Goal: Task Accomplishment & Management: Manage account settings

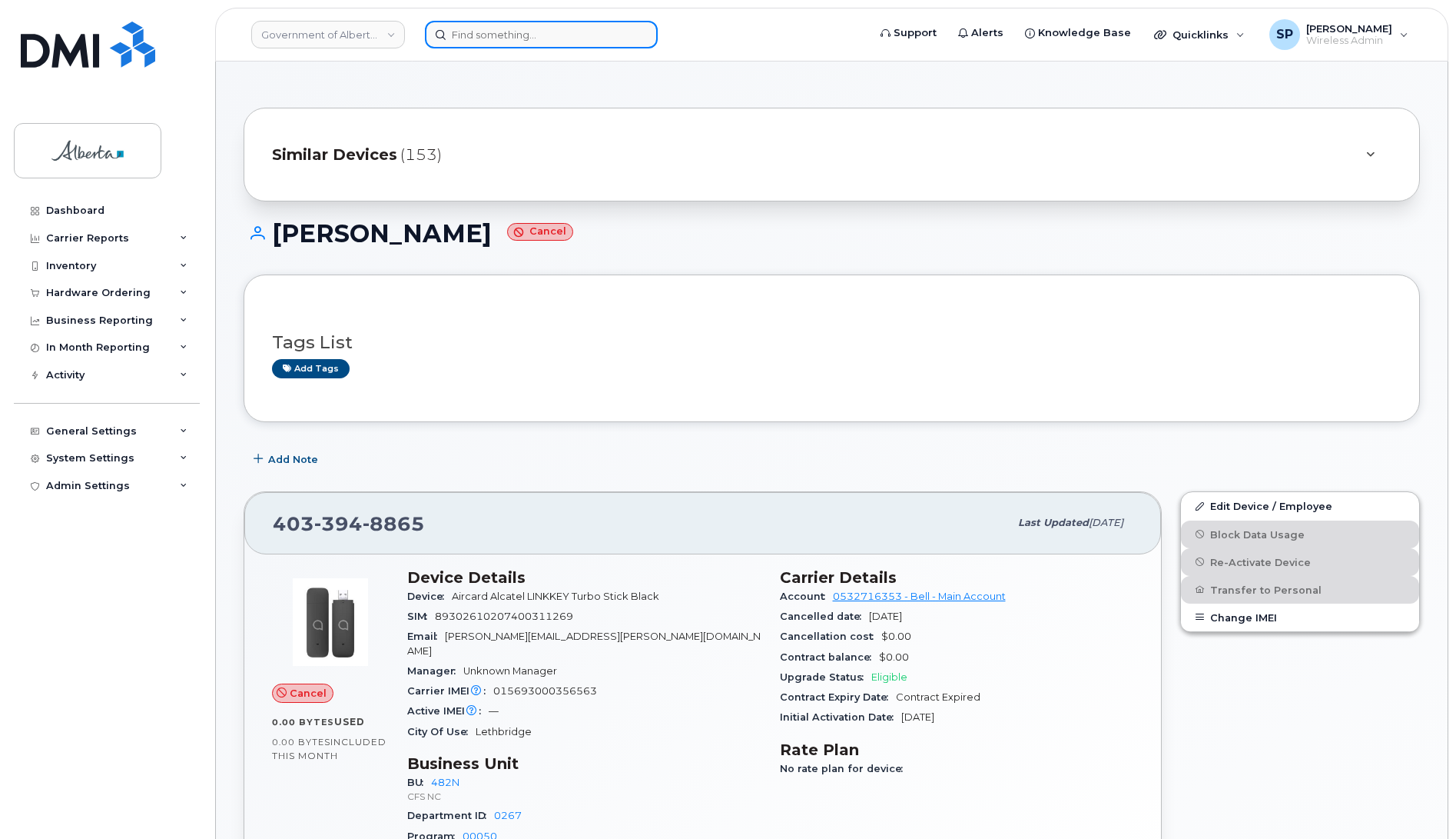
click at [478, 27] on input at bounding box center [541, 35] width 233 height 27
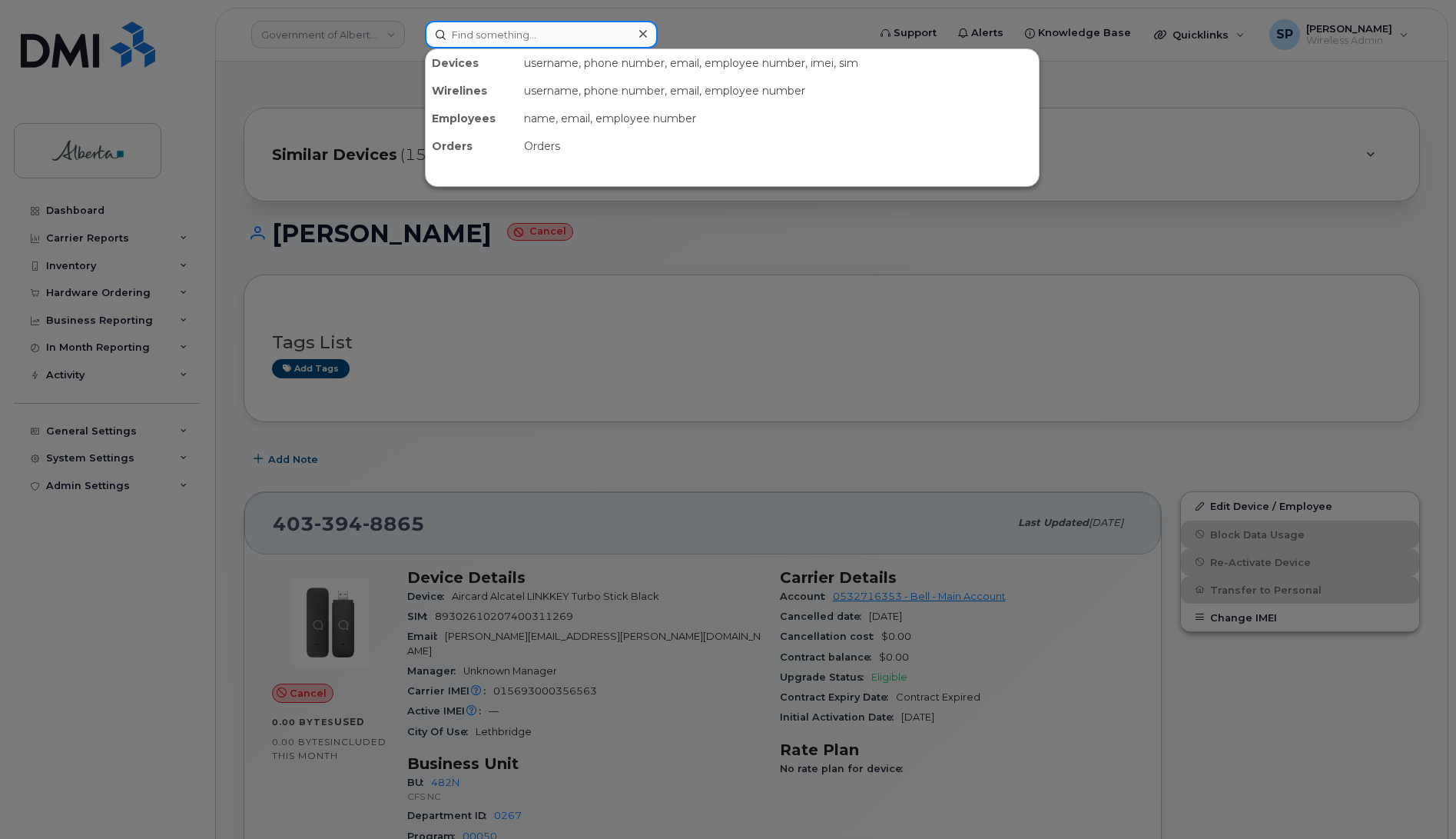
paste input "7802037340"
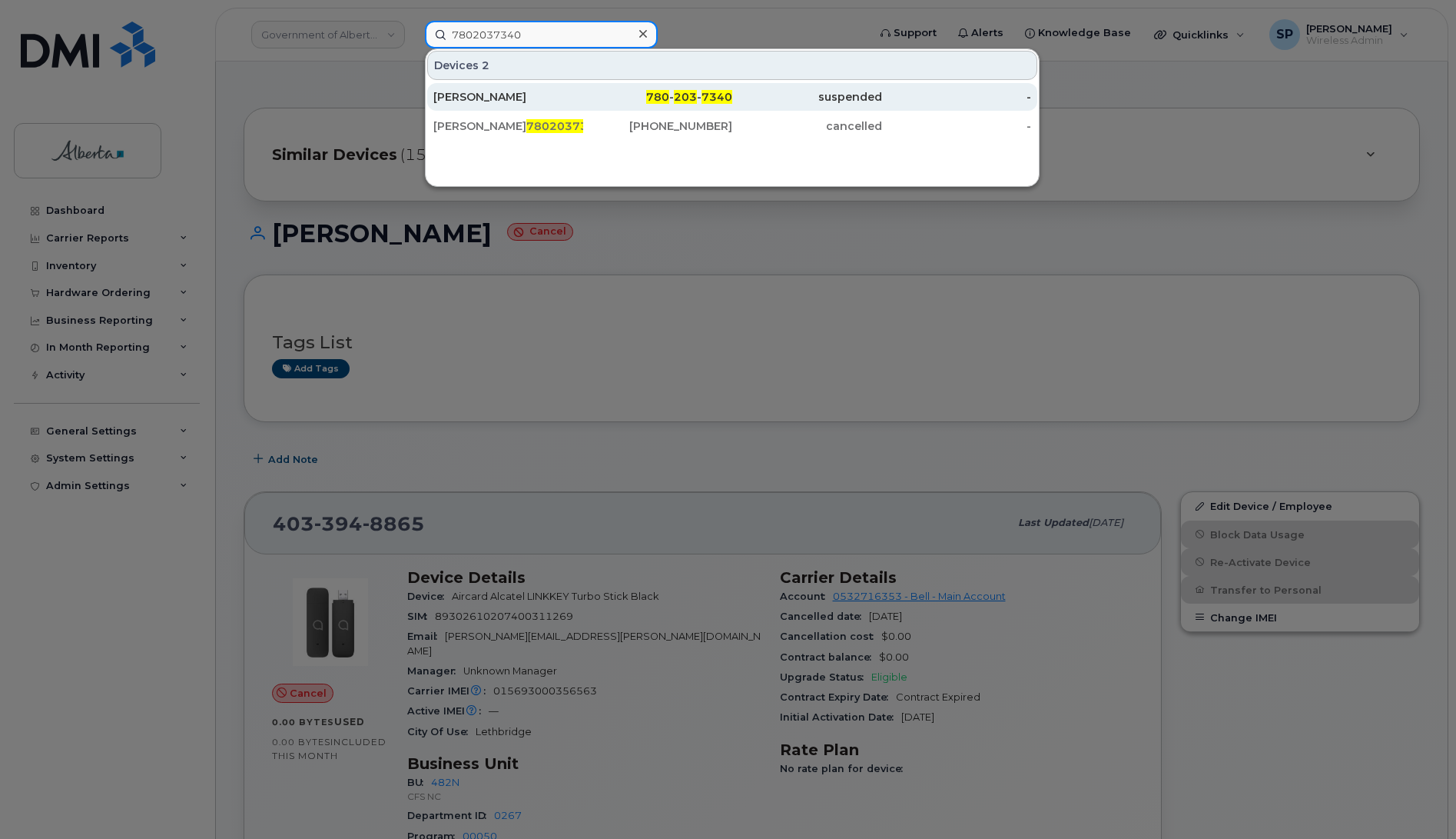
type input "7802037340"
click at [493, 98] on div "Rick Grosul" at bounding box center [508, 97] width 150 height 16
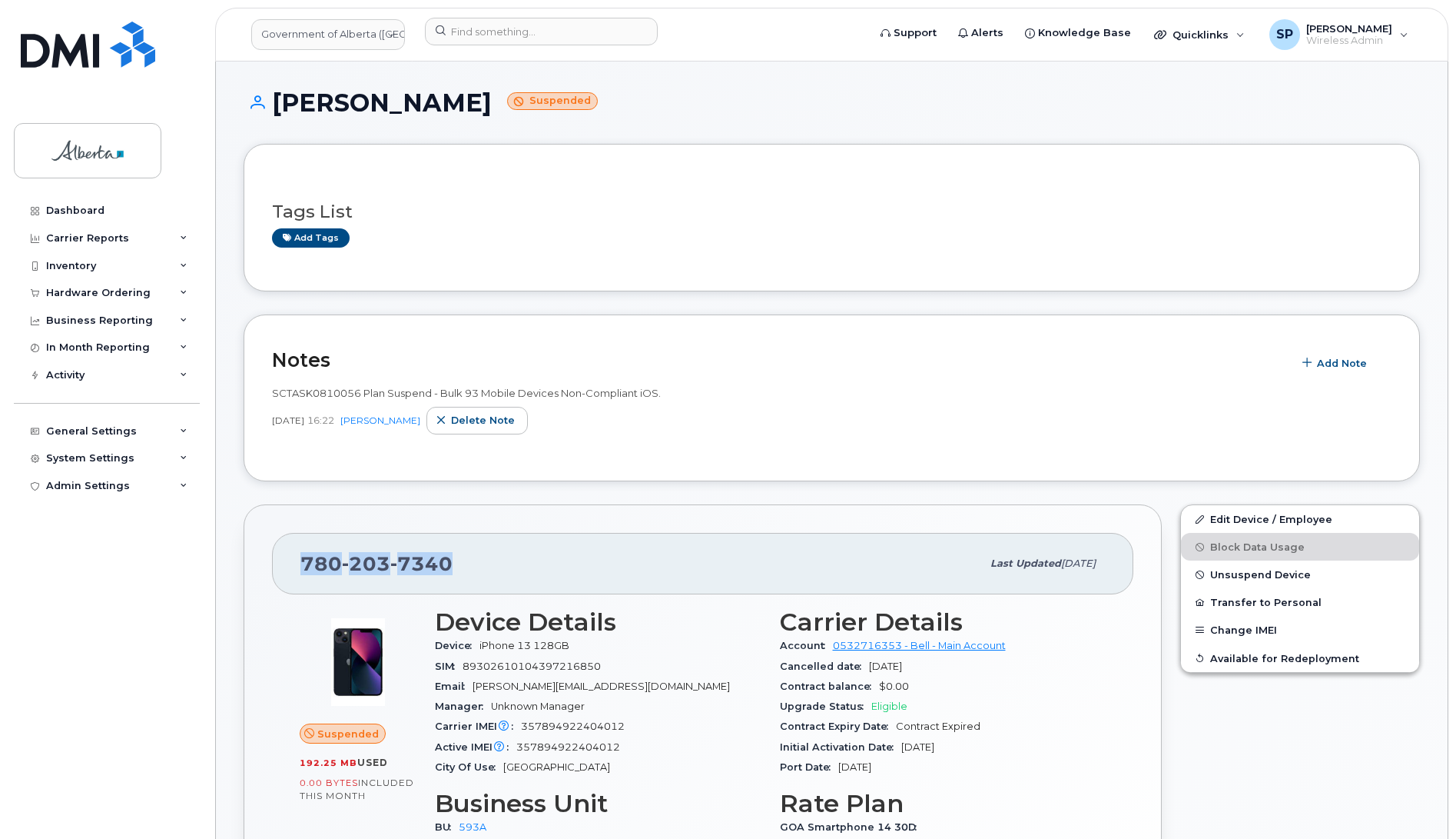
drag, startPoint x: 467, startPoint y: 567, endPoint x: 302, endPoint y: 565, distance: 165.0
click at [302, 565] on div "780 203 7340" at bounding box center [640, 563] width 681 height 32
copy span "780 203 7340"
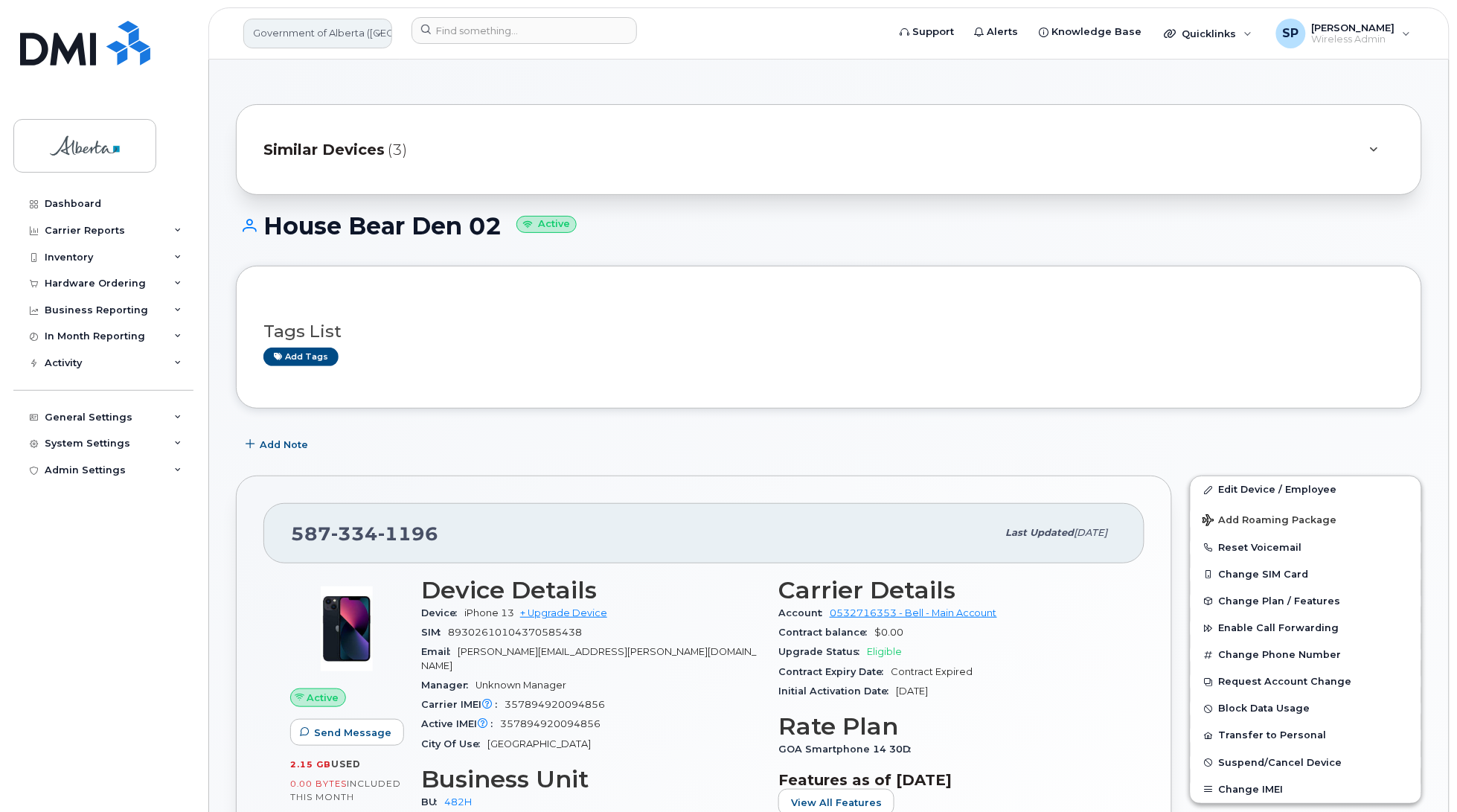
click at [303, 37] on link "Government of Alberta ([GEOGRAPHIC_DATA])" at bounding box center [318, 34] width 149 height 30
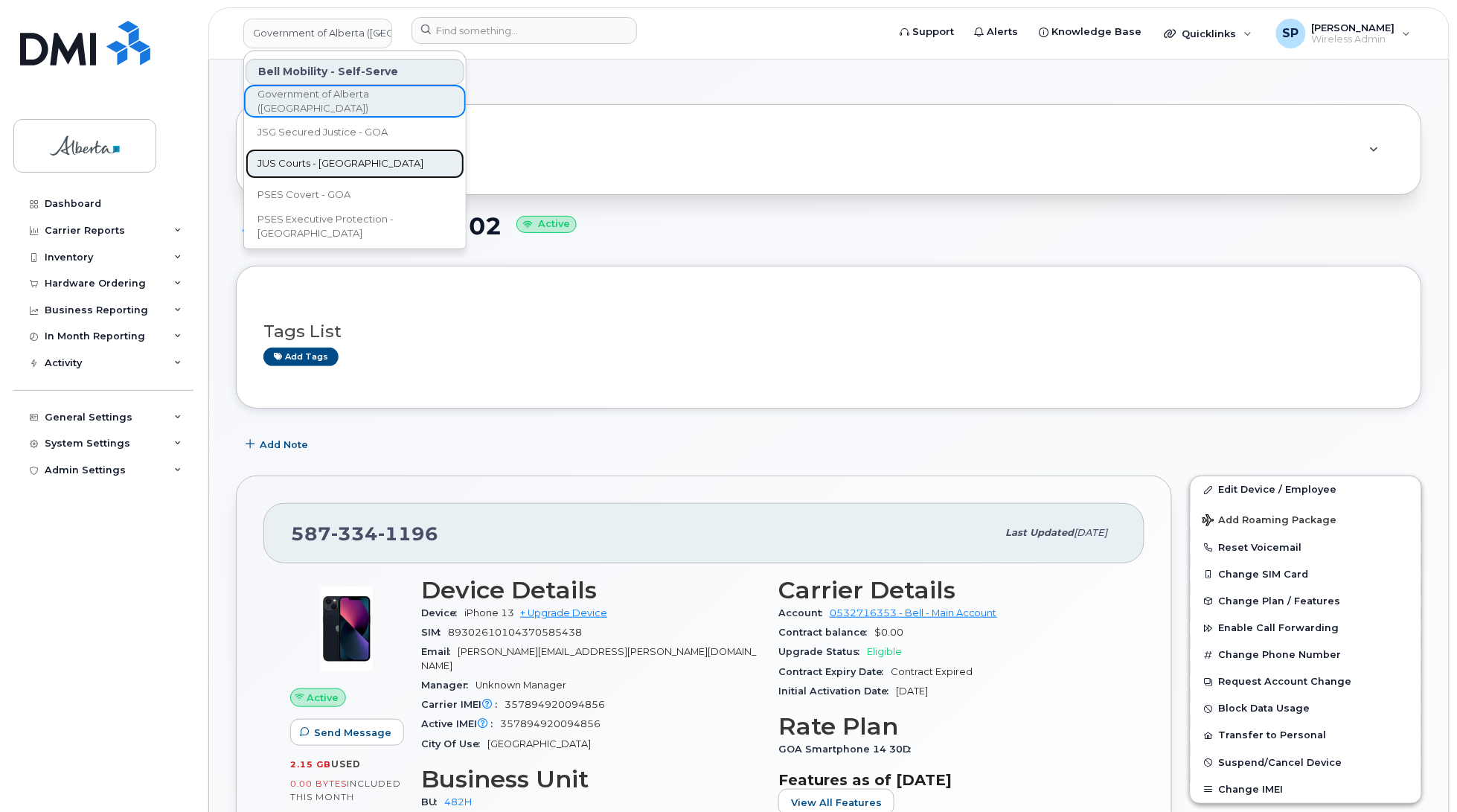
click at [306, 164] on span "JUS Courts - GOA" at bounding box center [341, 164] width 166 height 15
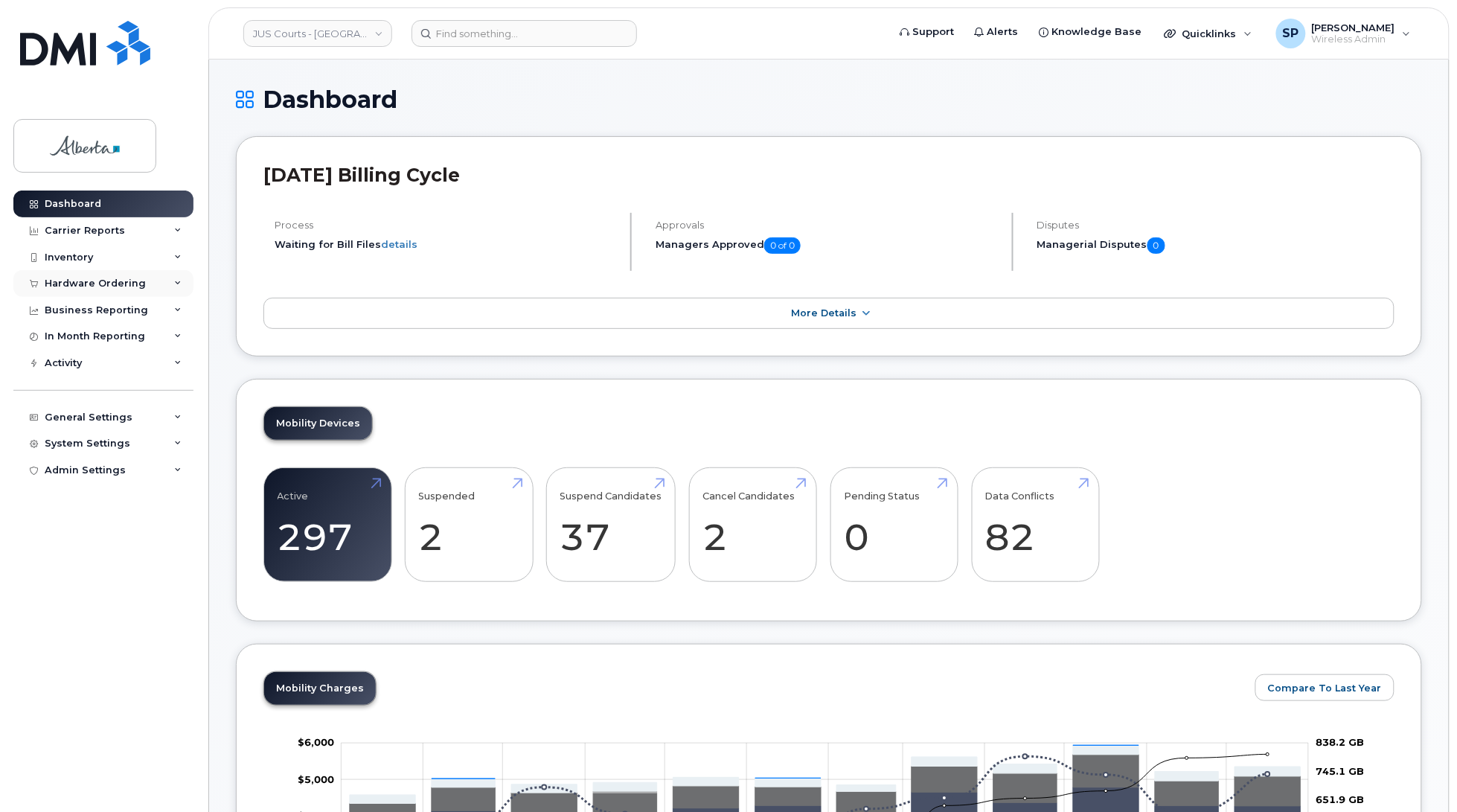
click at [99, 284] on div "Hardware Ordering" at bounding box center [95, 283] width 101 height 11
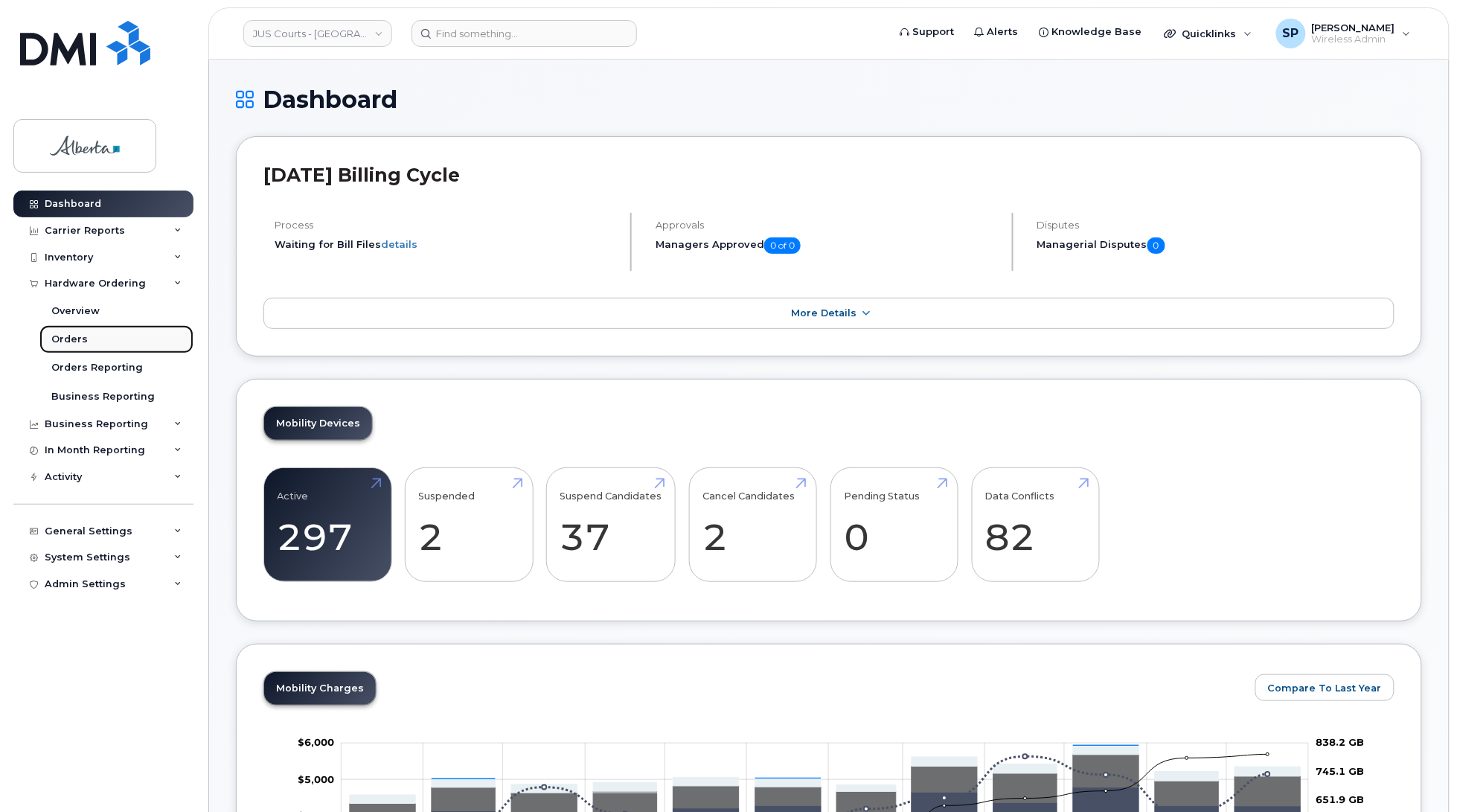
click at [72, 344] on div "Orders" at bounding box center [69, 339] width 36 height 13
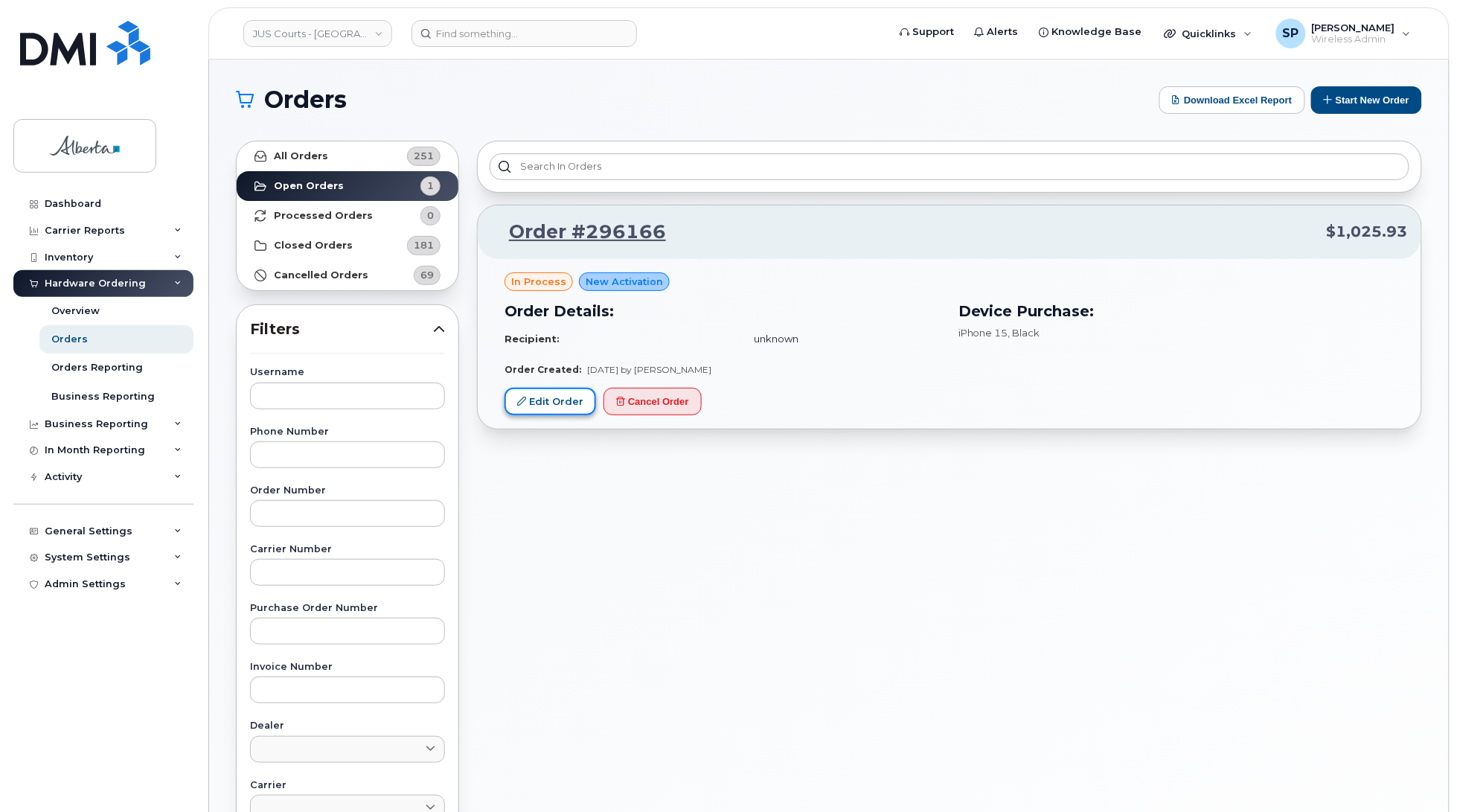
click at [571, 401] on link "Edit Order" at bounding box center [549, 401] width 91 height 27
click at [660, 410] on button "Cancel Order" at bounding box center [652, 401] width 98 height 27
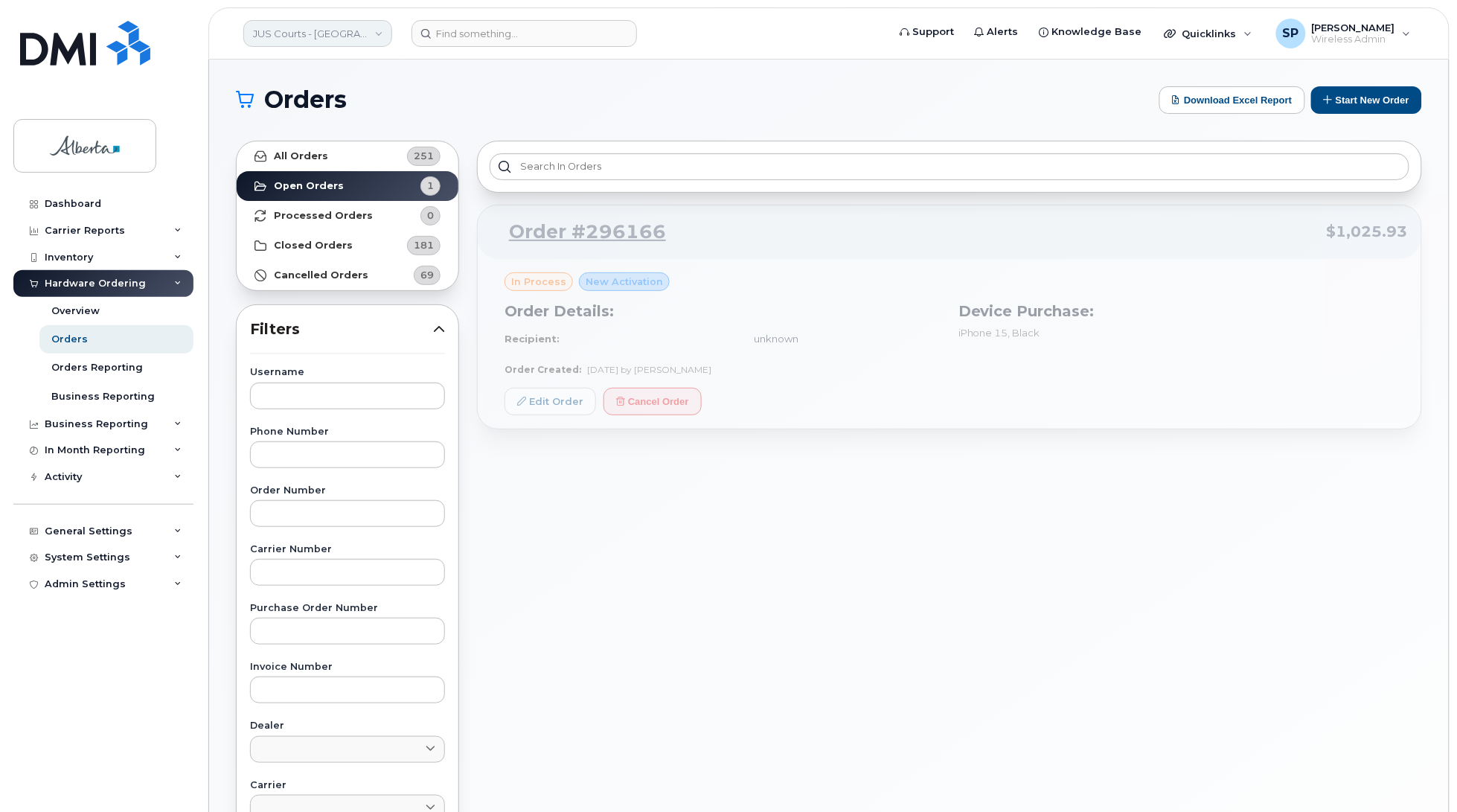
click at [336, 34] on link "JUS Courts - GOA" at bounding box center [318, 34] width 149 height 27
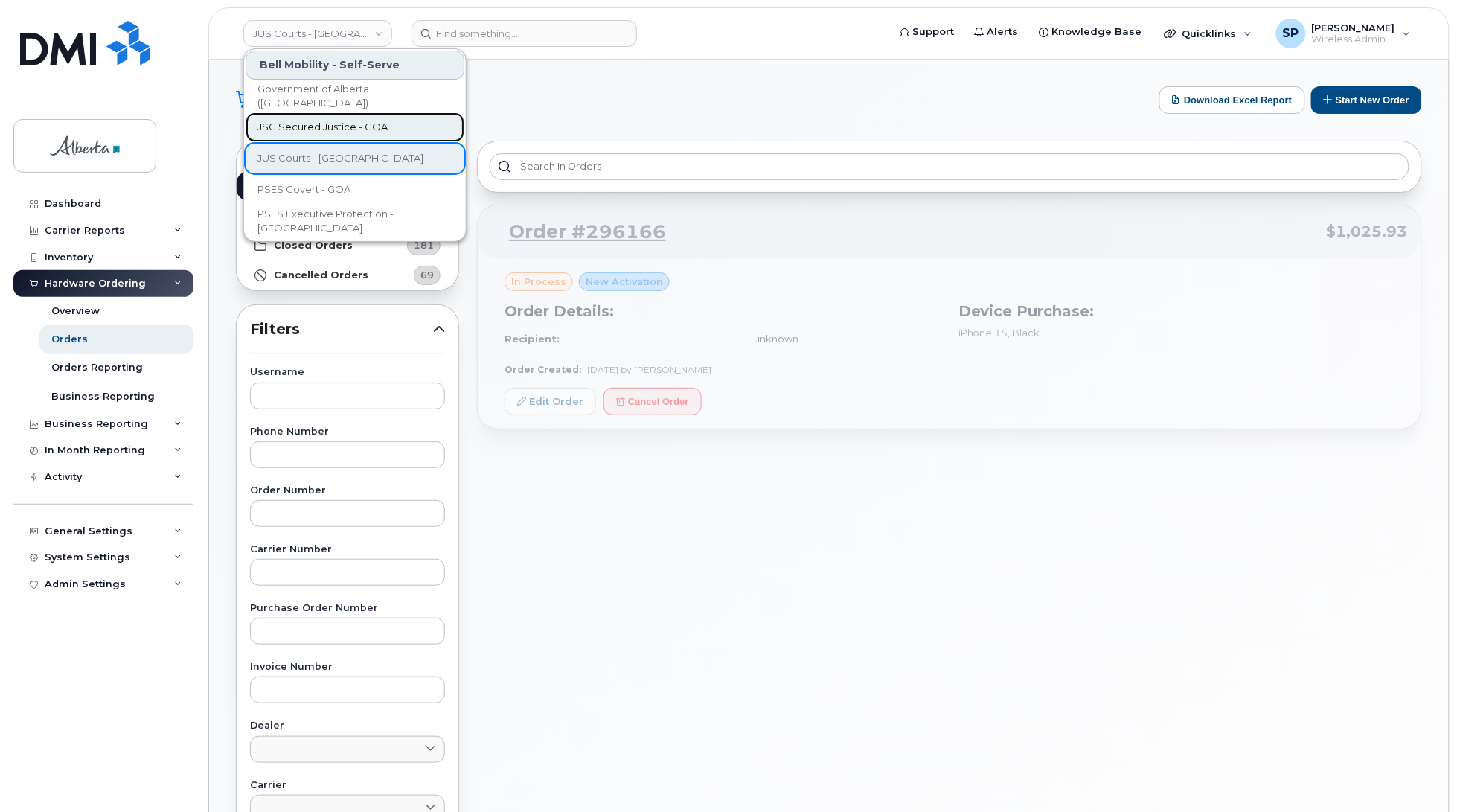
click at [318, 124] on span "JSG Secured Justice - GOA" at bounding box center [322, 126] width 130 height 15
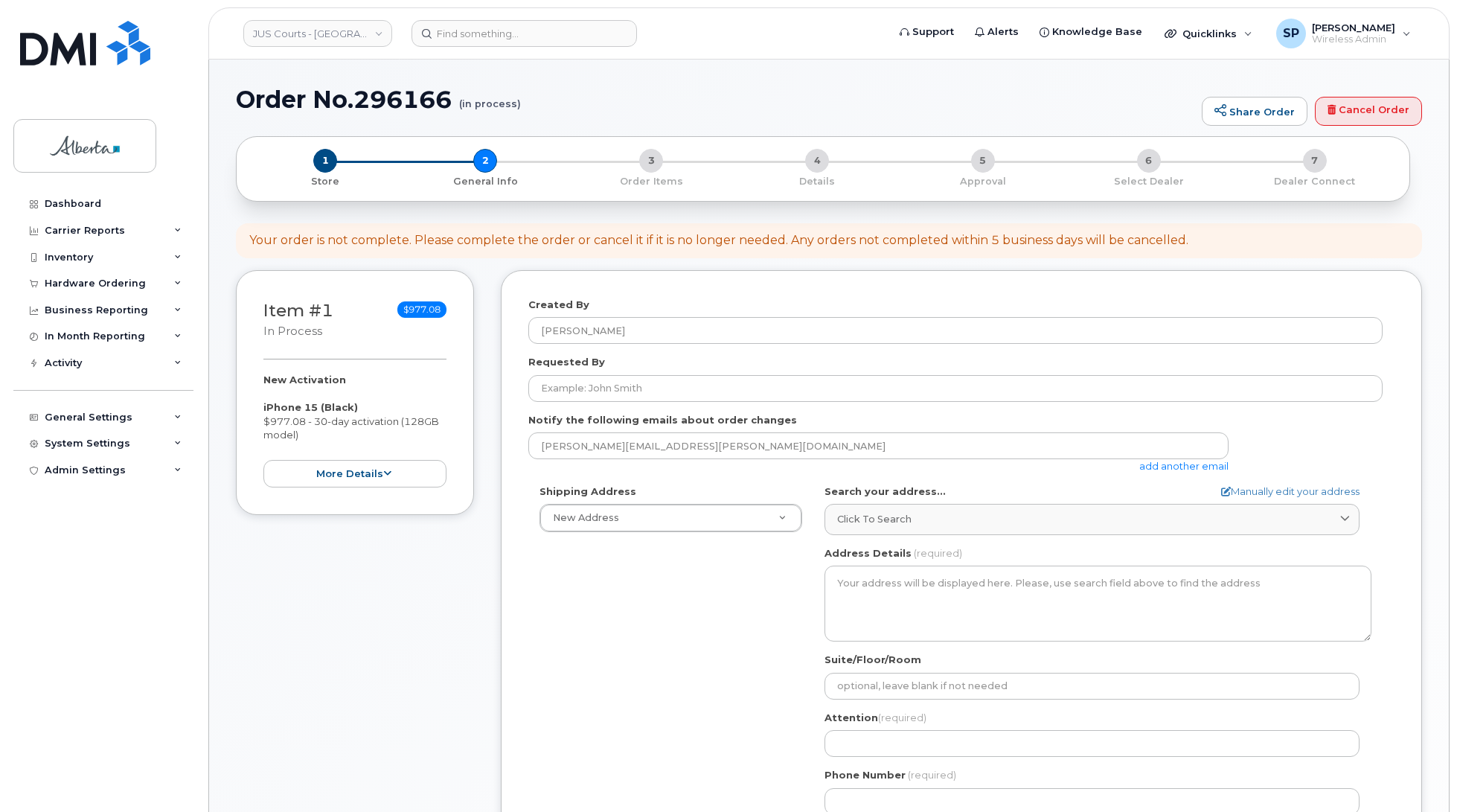
select select
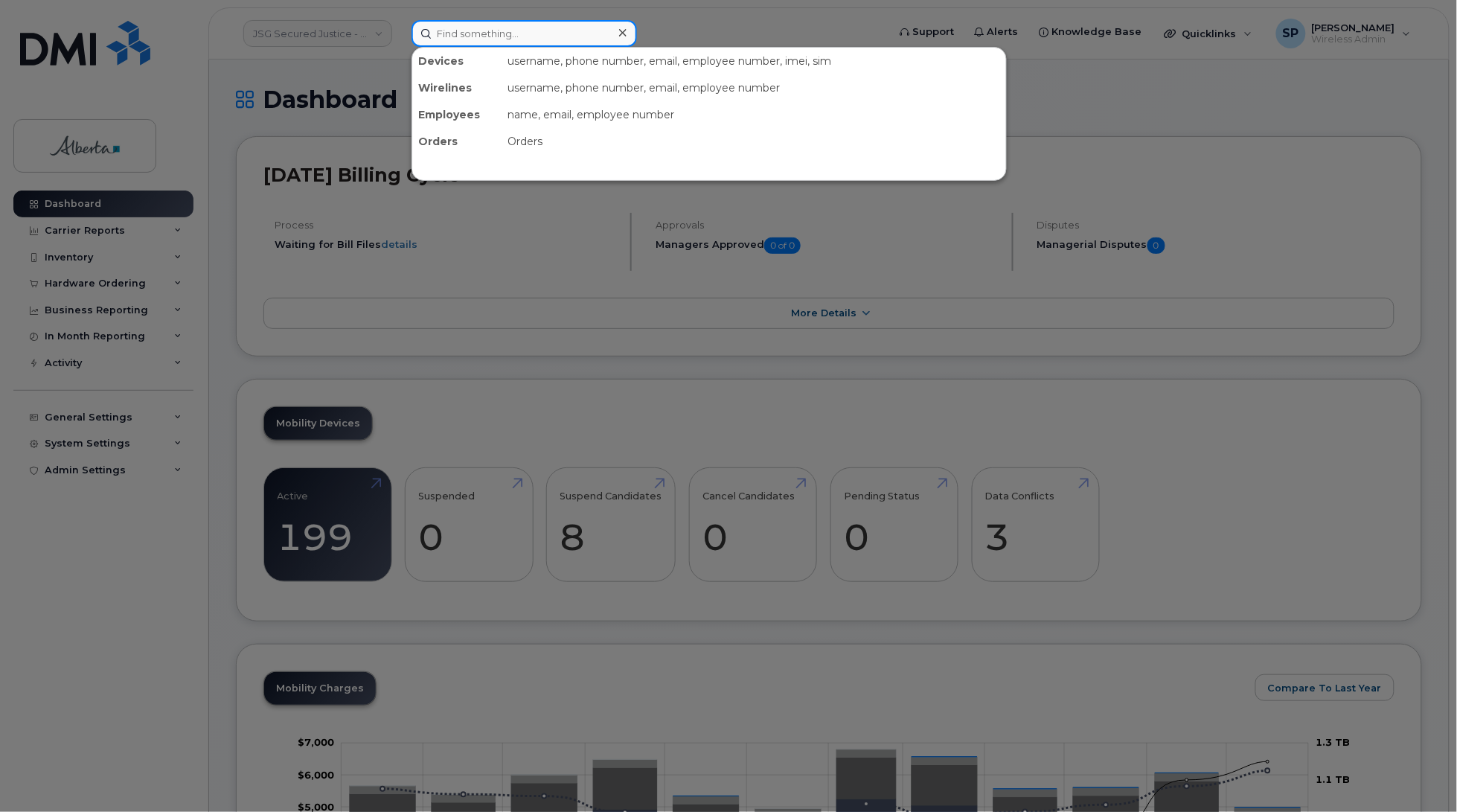
click at [443, 30] on input at bounding box center [524, 34] width 226 height 27
paste input "5873352798"
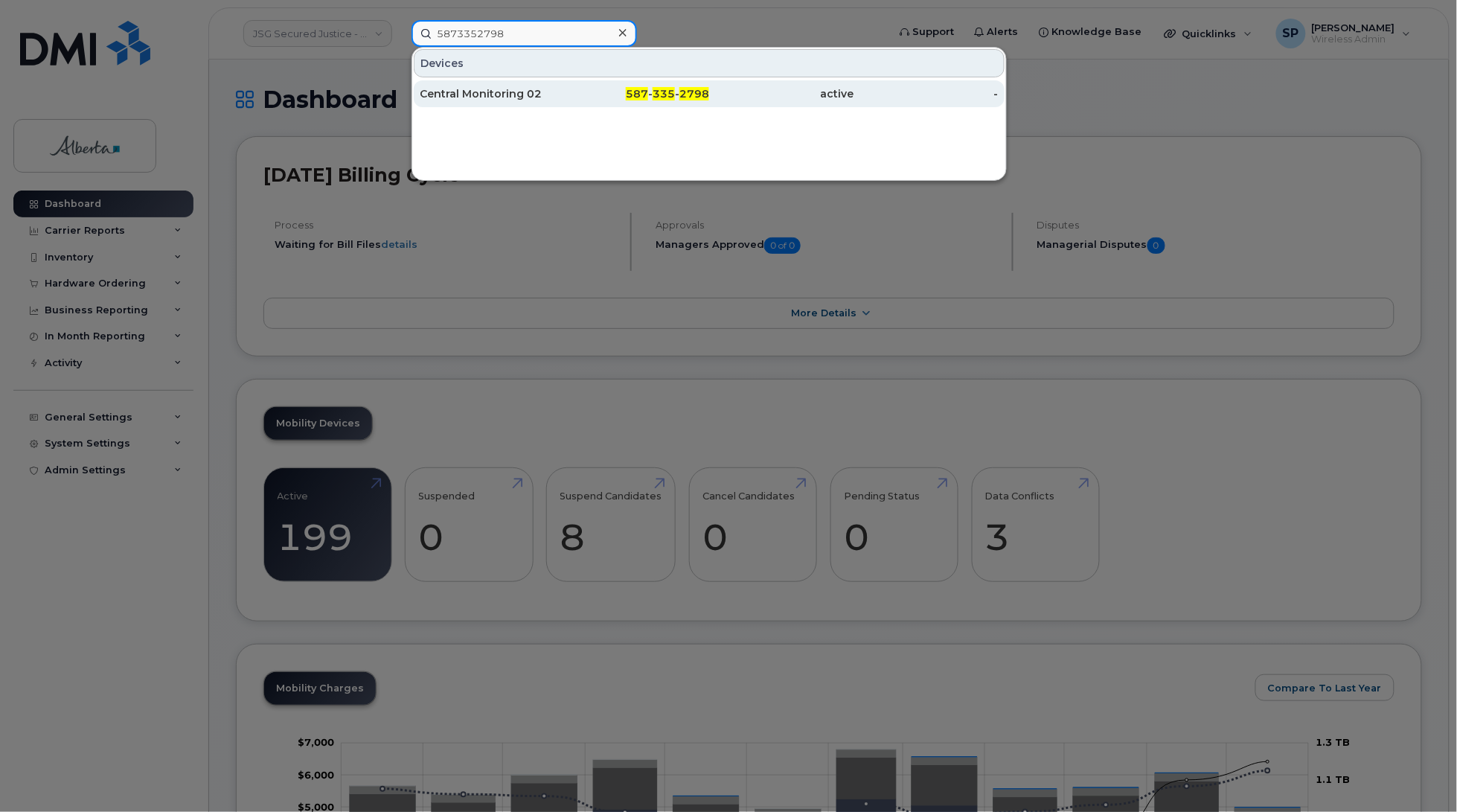
type input "5873352798"
click at [456, 96] on div "Central Monitoring 02" at bounding box center [492, 94] width 145 height 15
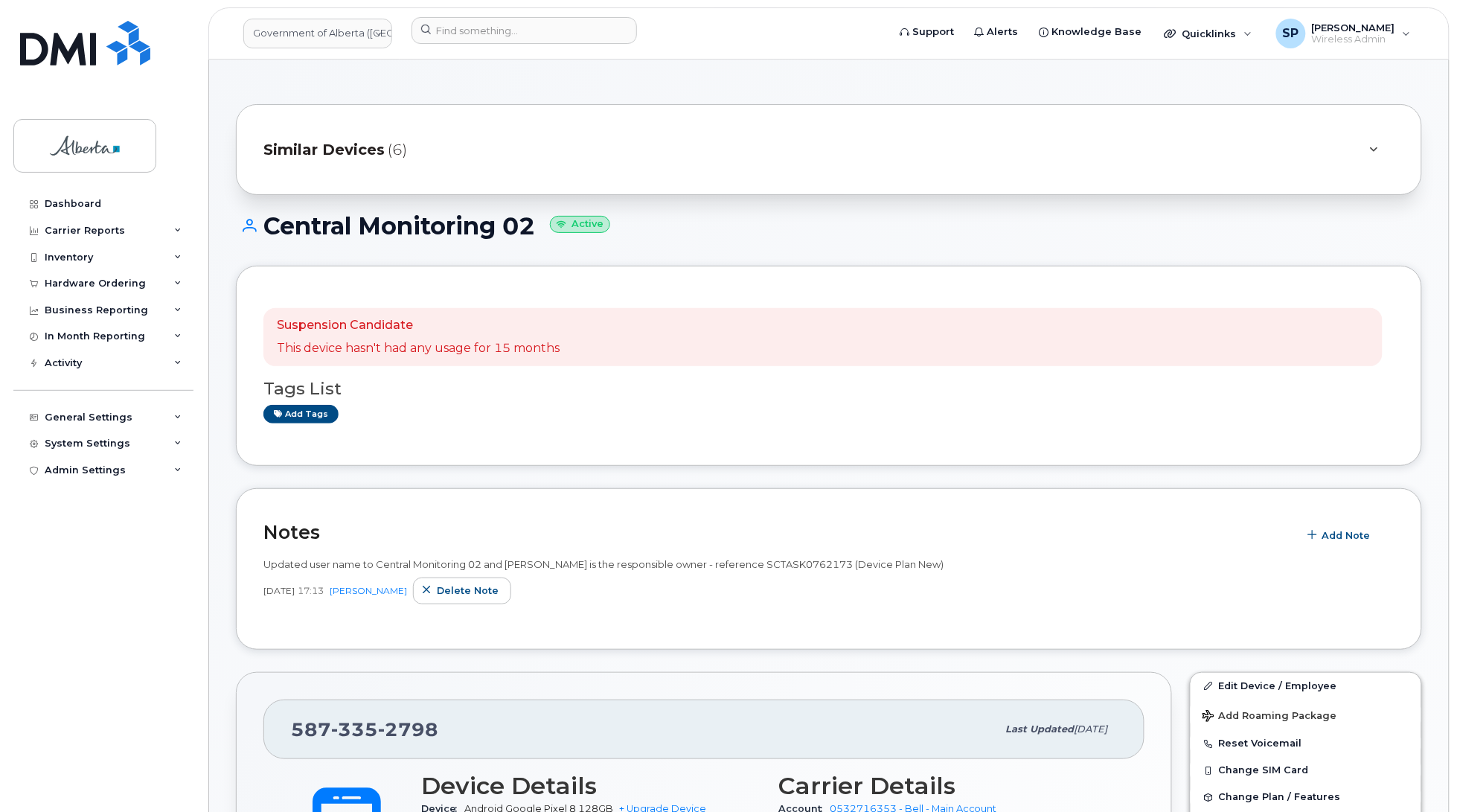
click at [891, 219] on h1 "Central Monitoring 02 Active" at bounding box center [829, 226] width 1186 height 26
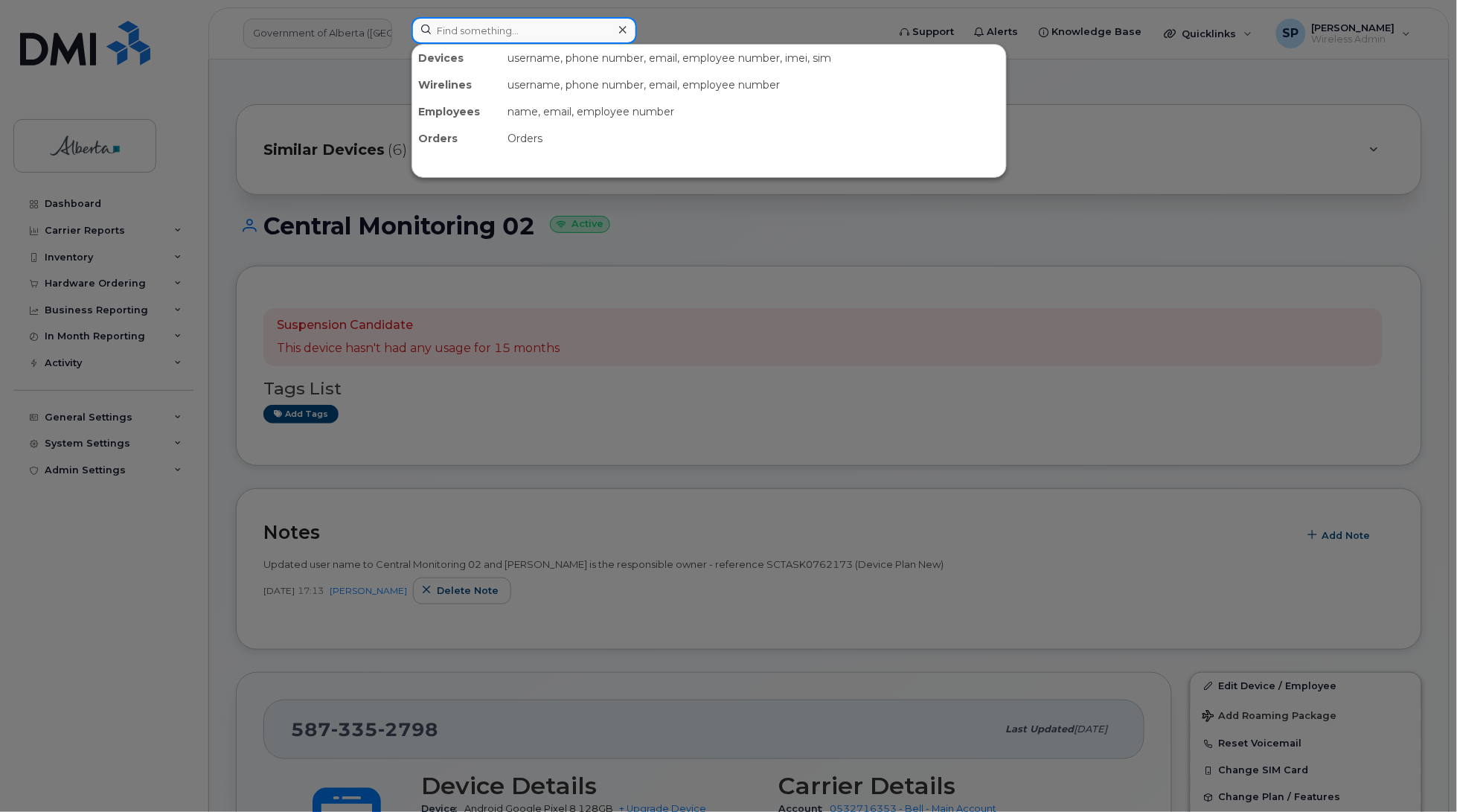
click at [571, 30] on input at bounding box center [524, 30] width 226 height 27
paste input "7808681483"
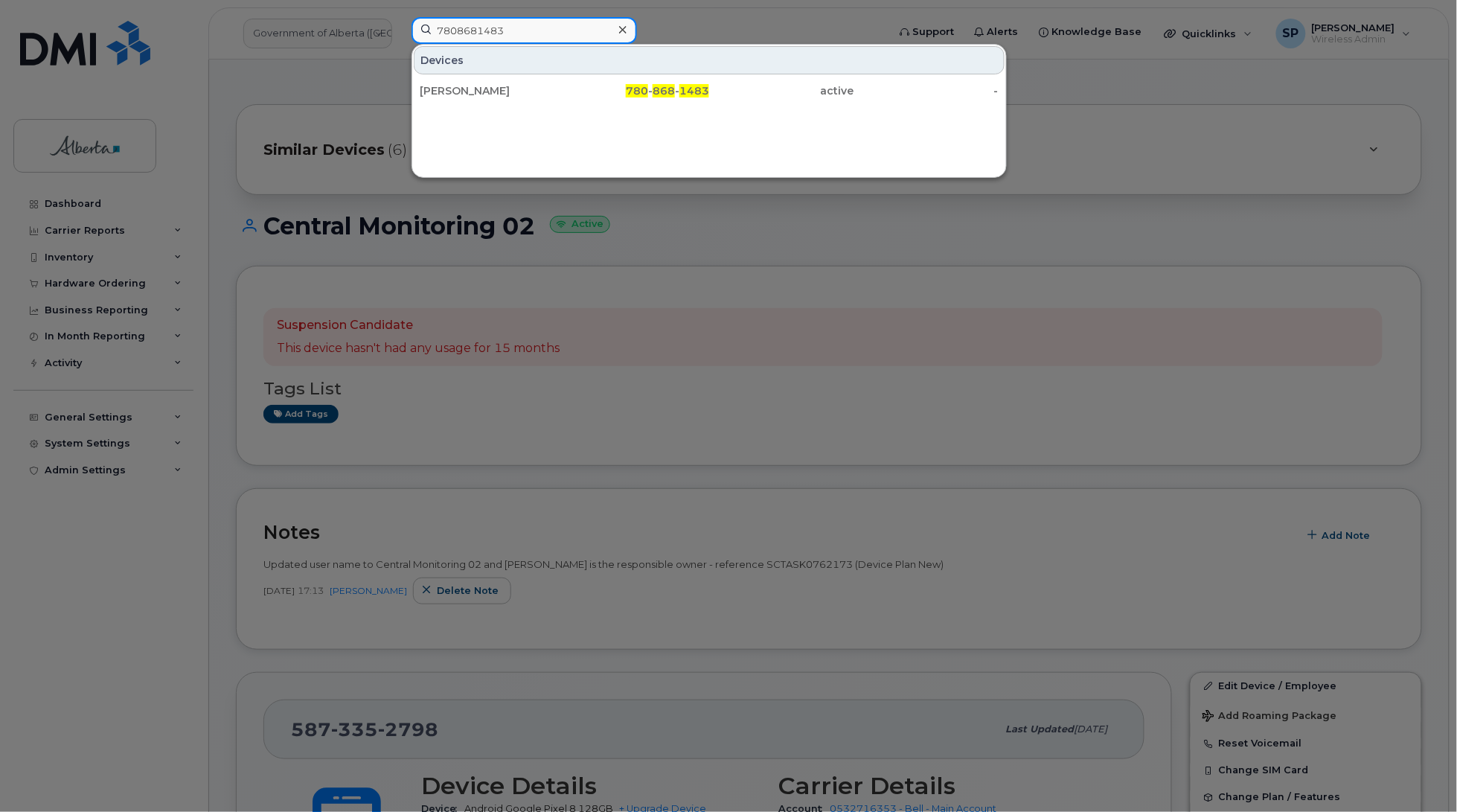
type input "7808681483"
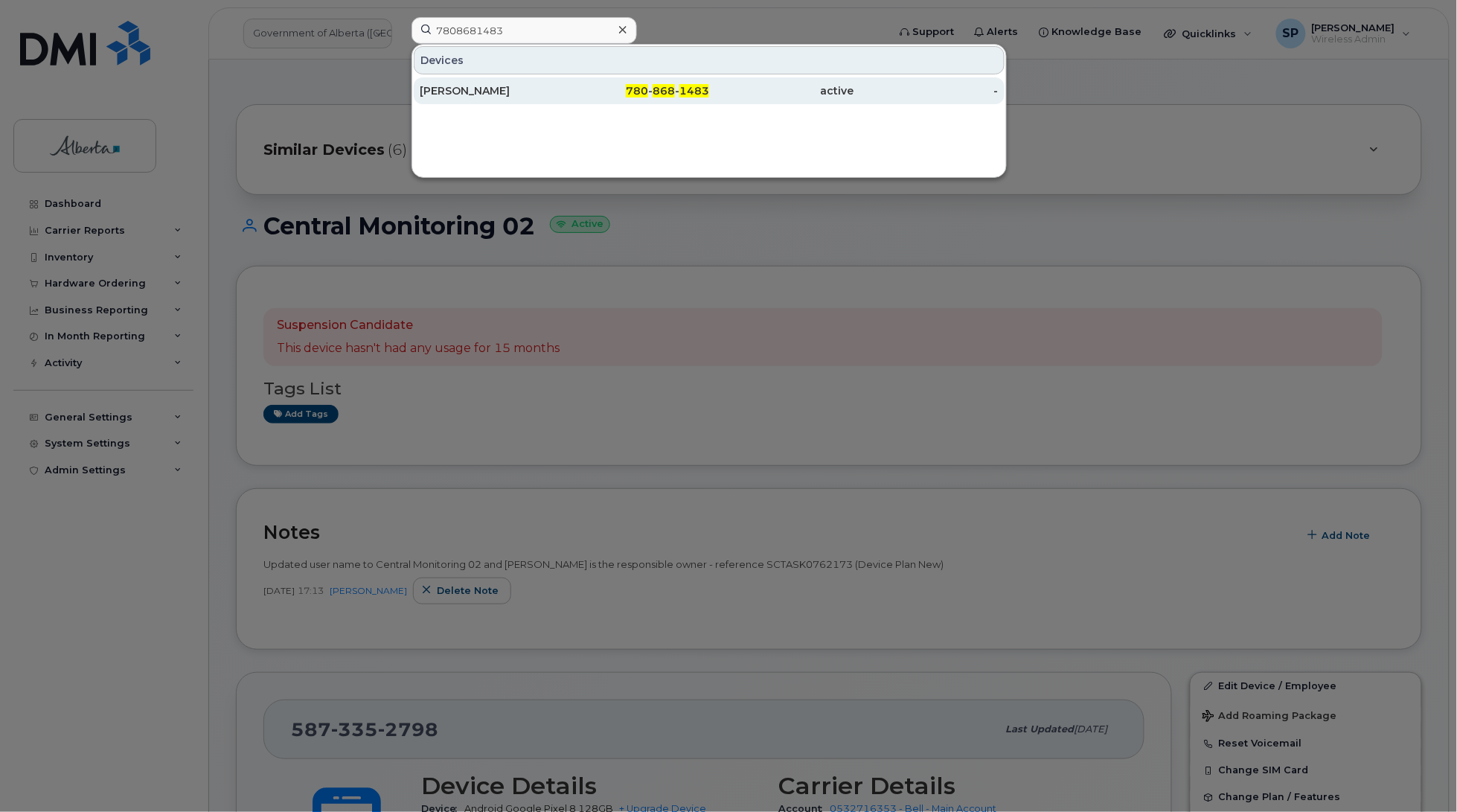
click at [451, 96] on div "Tania Austin" at bounding box center [492, 90] width 145 height 15
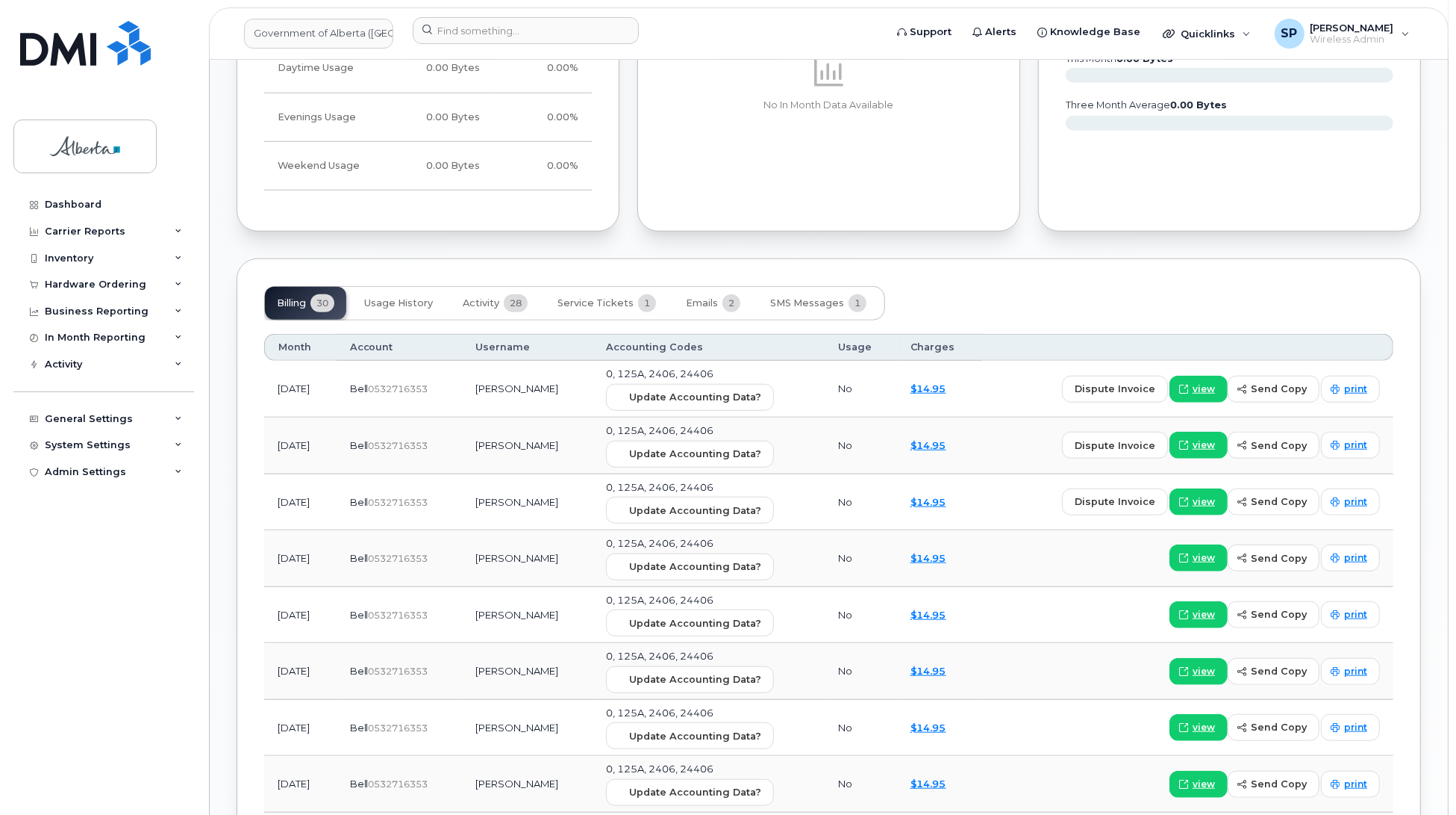
scroll to position [1169, 0]
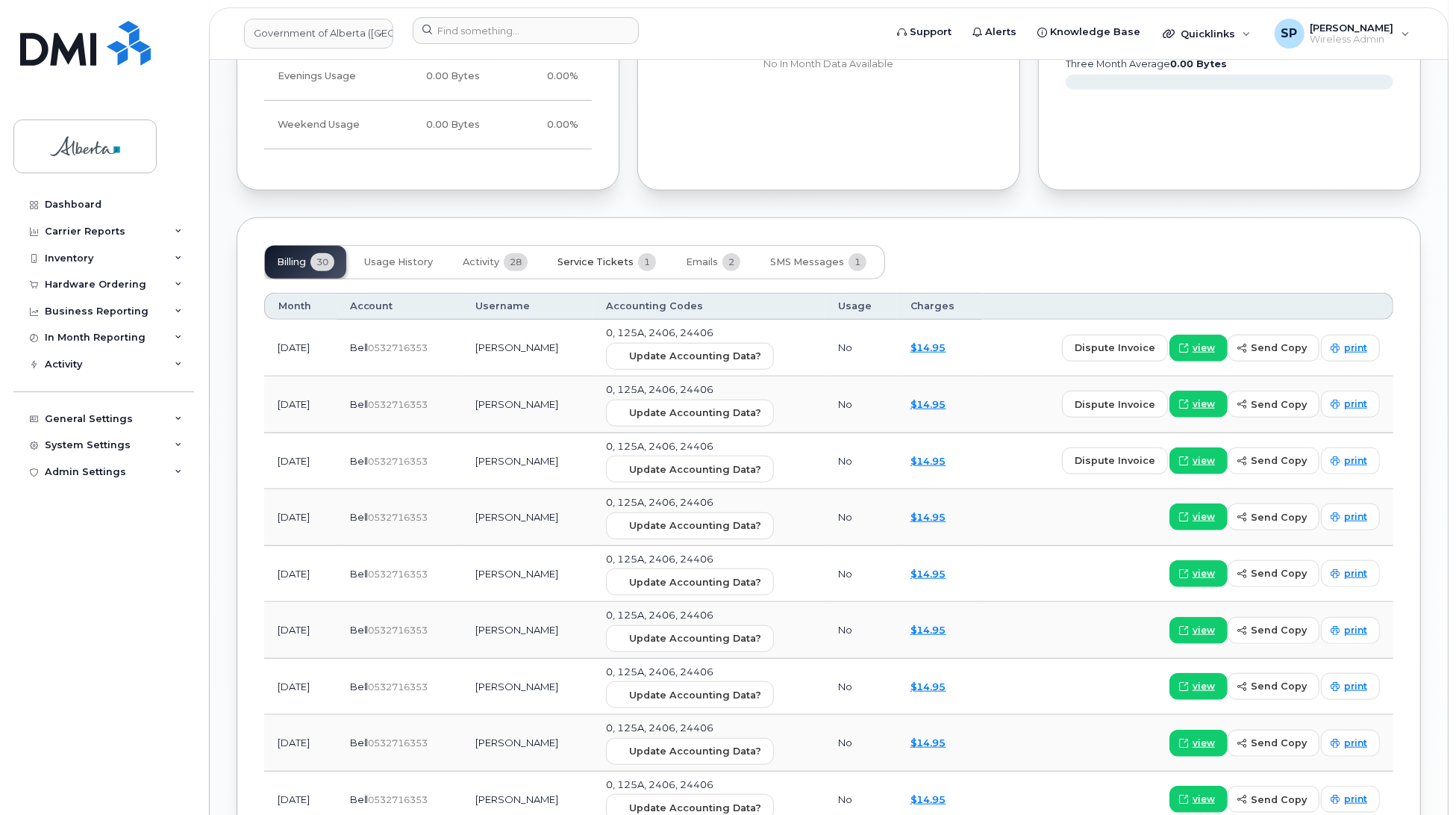
click at [601, 257] on span "Service Tickets" at bounding box center [595, 262] width 76 height 12
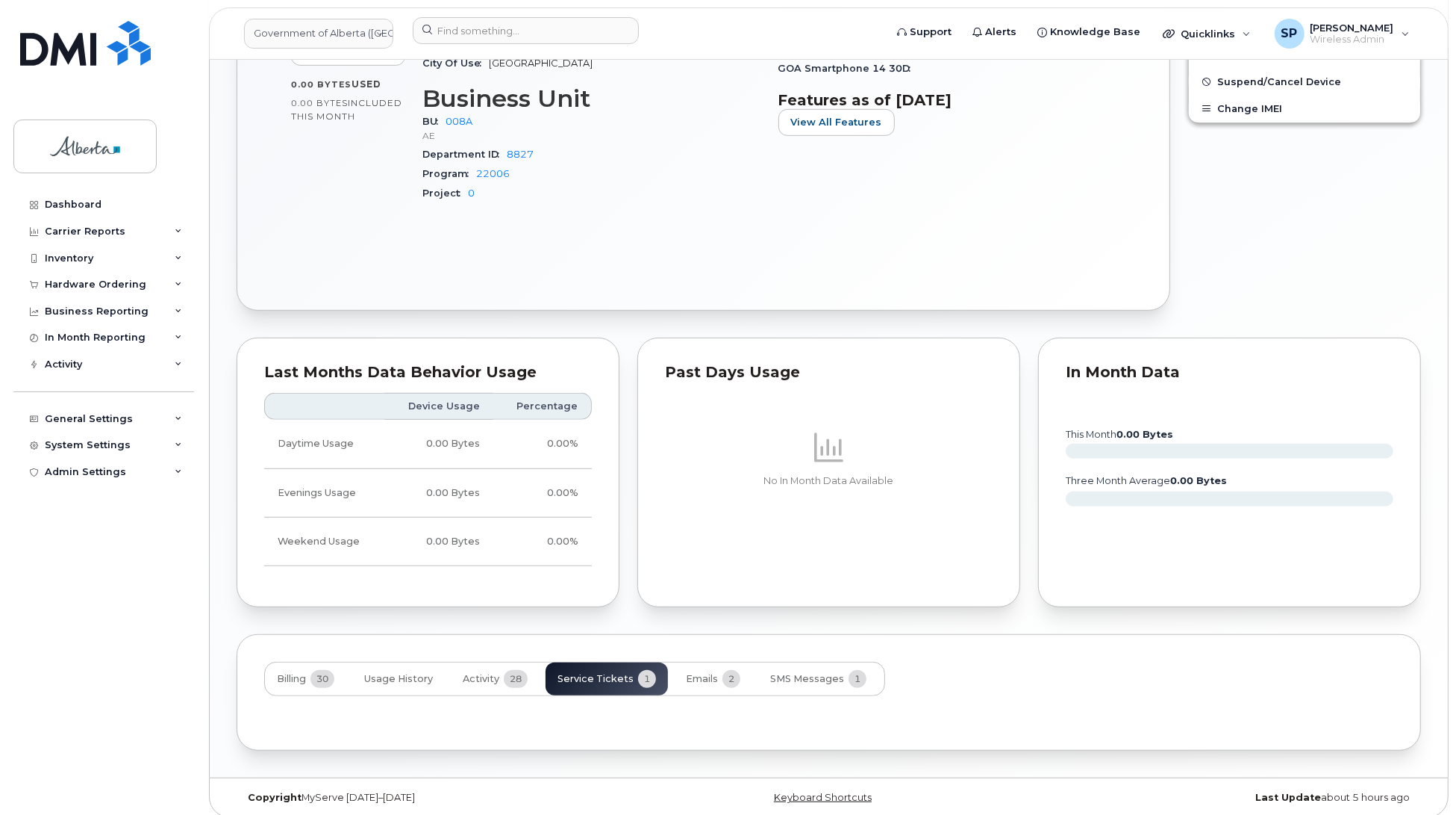
scroll to position [819, 0]
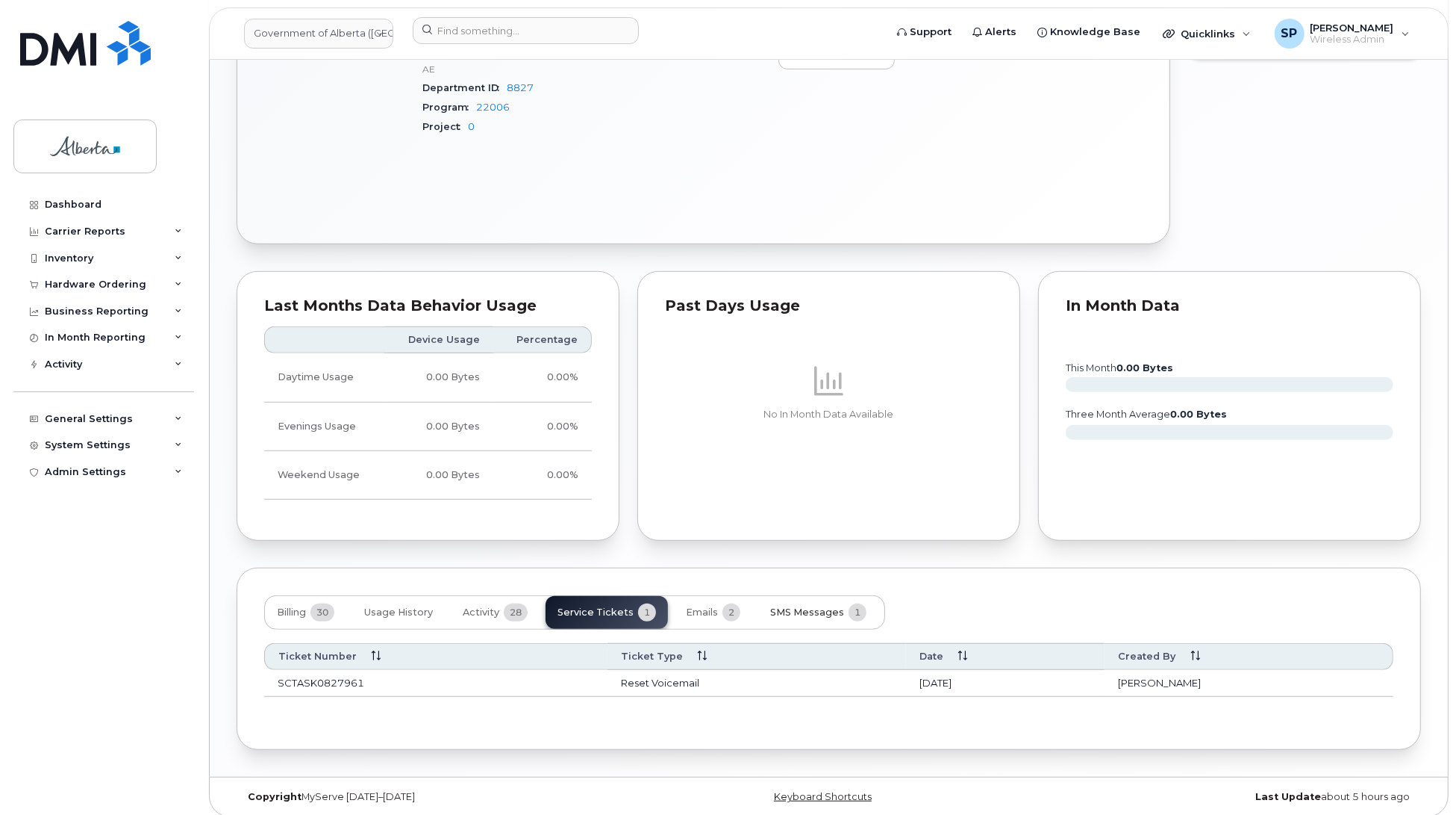
click at [812, 606] on span "SMS Messages" at bounding box center [807, 612] width 74 height 12
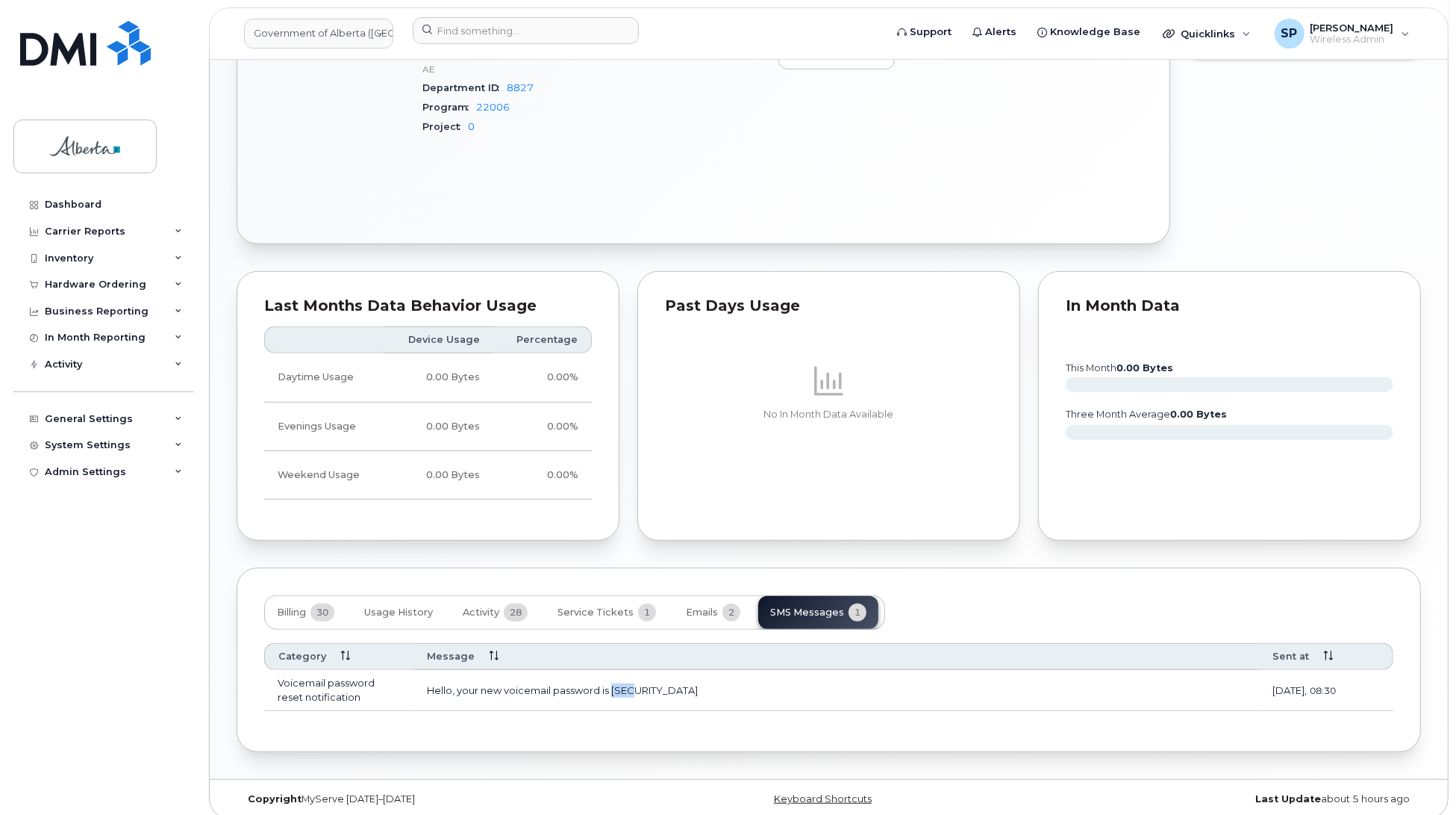
drag, startPoint x: 646, startPoint y: 687, endPoint x: 613, endPoint y: 684, distance: 33.1
click at [613, 684] on td "Hello, your new voicemail password is 9071" at bounding box center [836, 689] width 846 height 40
click at [613, 606] on span "Service Tickets" at bounding box center [595, 612] width 76 height 12
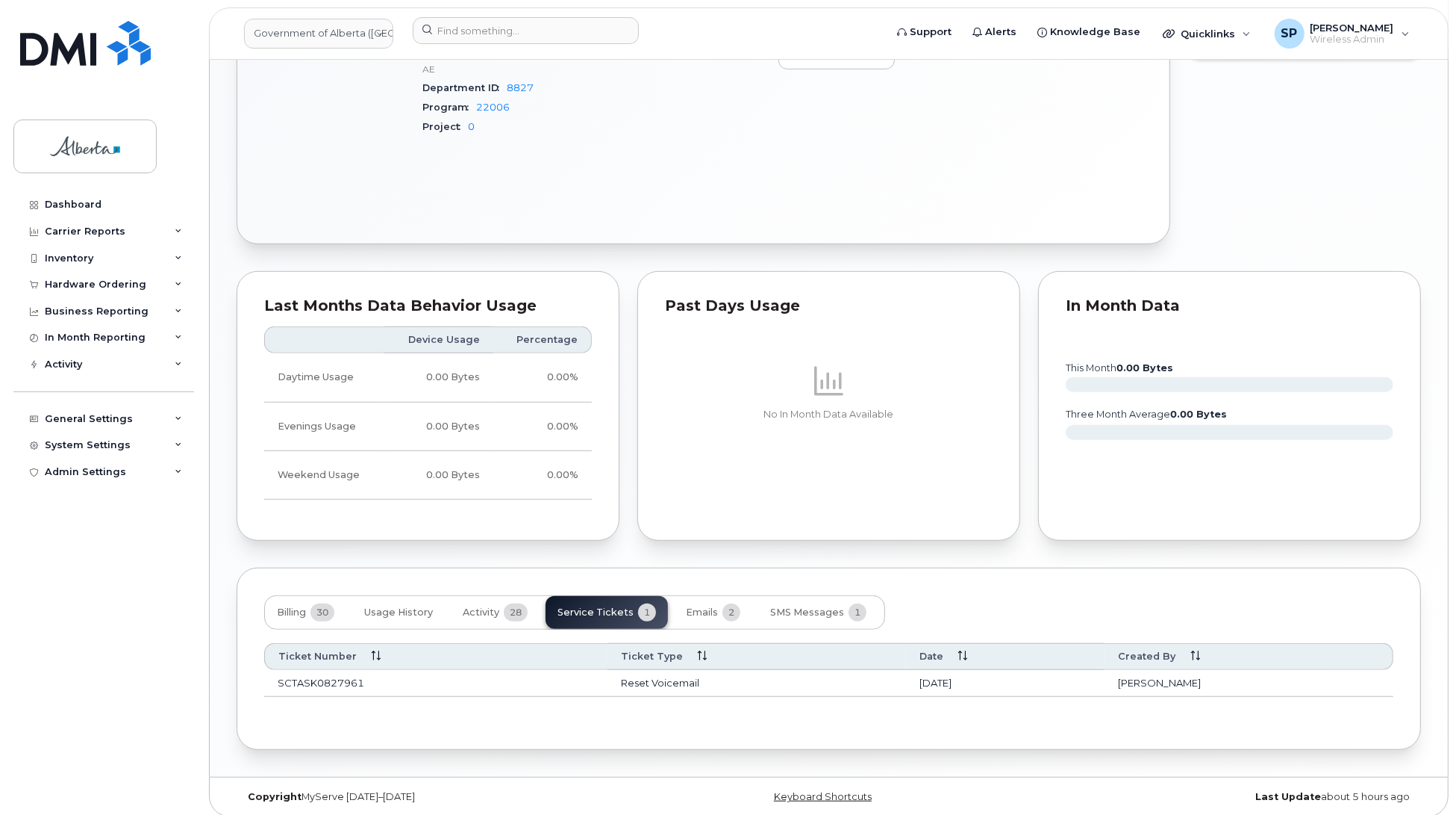
click at [322, 669] on td "SCTASK0827961" at bounding box center [436, 683] width 343 height 27
drag, startPoint x: 322, startPoint y: 669, endPoint x: 421, endPoint y: 666, distance: 99.0
click at [325, 670] on td "SCTASK0827961" at bounding box center [436, 683] width 343 height 27
click at [608, 673] on td "Reset Voicemail" at bounding box center [757, 683] width 298 height 27
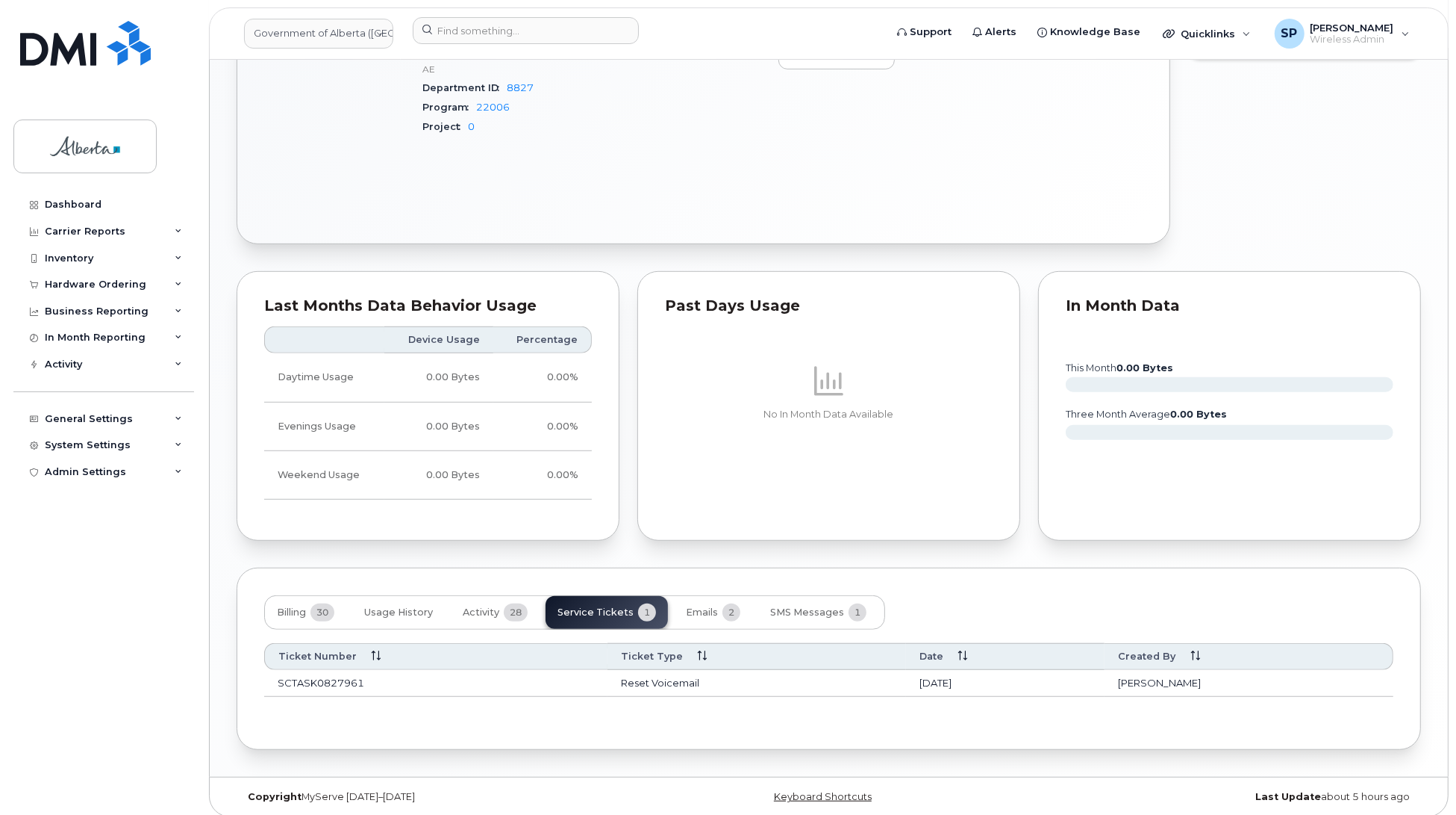
click at [627, 673] on td "Reset Voicemail" at bounding box center [757, 683] width 298 height 27
click at [629, 673] on td "Reset Voicemail" at bounding box center [757, 683] width 298 height 27
click at [812, 606] on span "SMS Messages" at bounding box center [807, 612] width 74 height 12
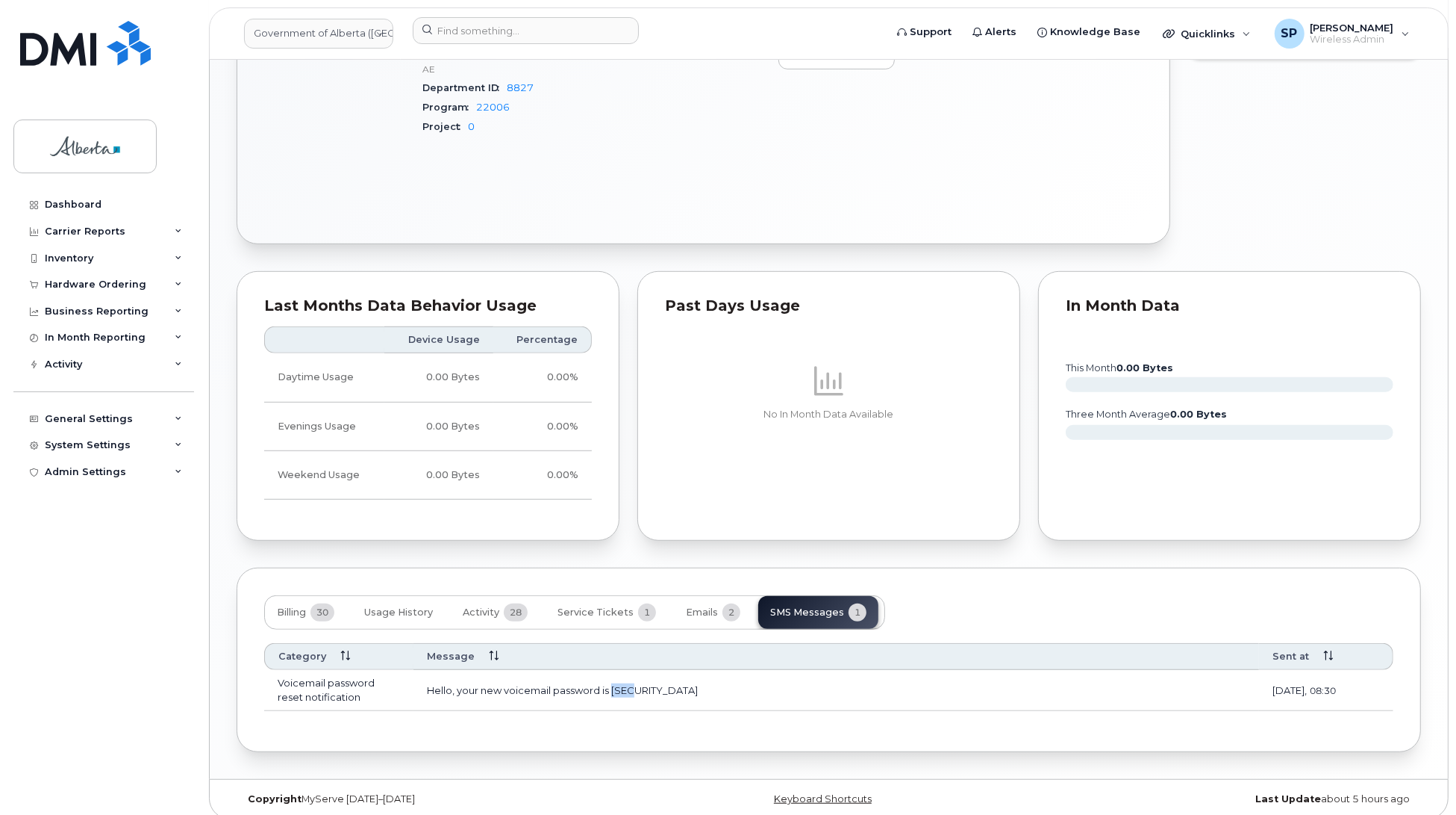
drag, startPoint x: 647, startPoint y: 678, endPoint x: 613, endPoint y: 685, distance: 34.7
click at [613, 685] on td "Hello, your new voicemail password is 9071" at bounding box center [836, 689] width 846 height 40
click at [571, 606] on span "Service Tickets" at bounding box center [595, 612] width 76 height 12
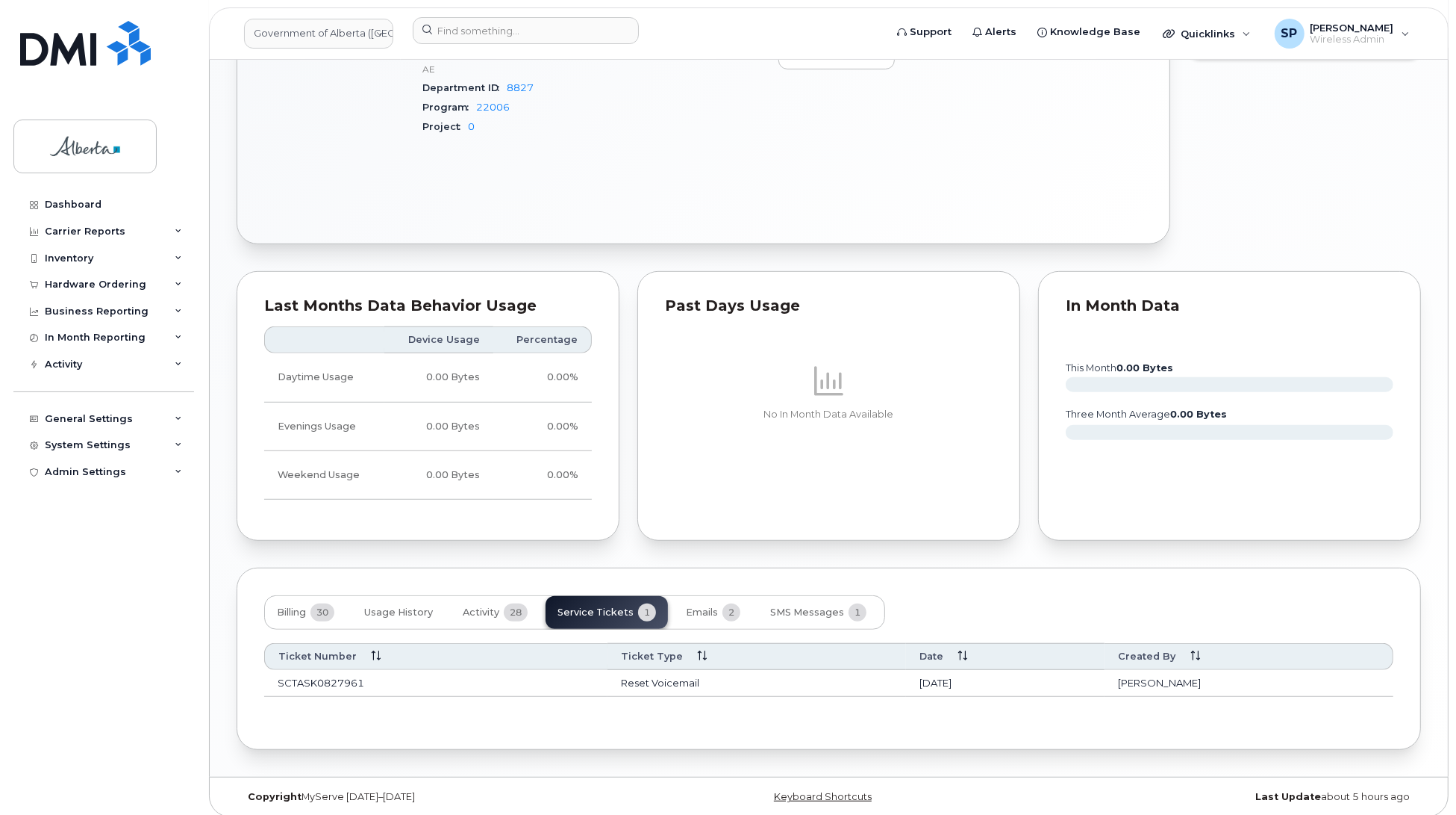
click at [659, 673] on td "Reset Voicemail" at bounding box center [757, 683] width 298 height 27
click at [780, 606] on span "SMS Messages" at bounding box center [807, 612] width 74 height 12
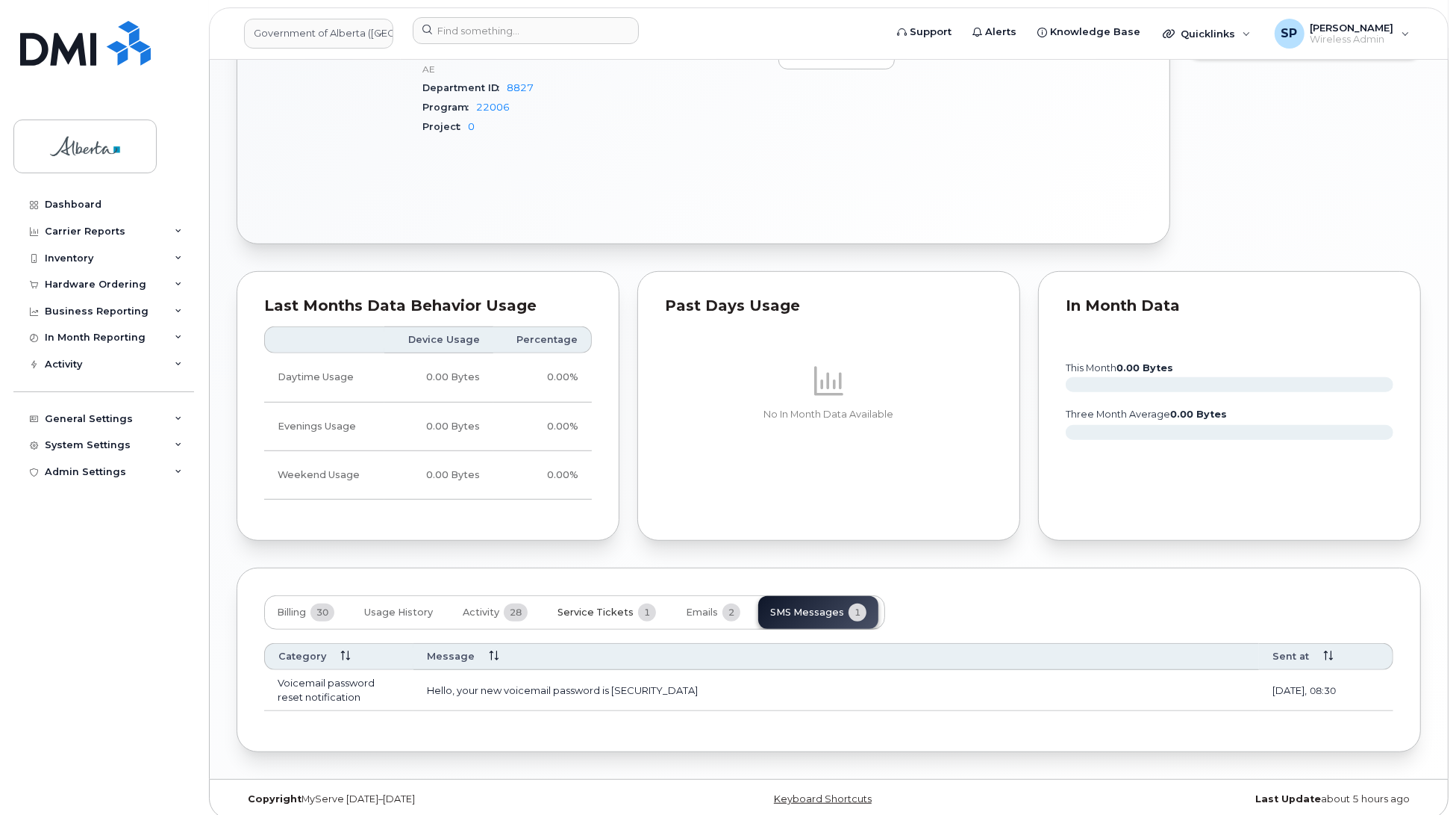
click at [609, 606] on span "Service Tickets" at bounding box center [595, 612] width 76 height 12
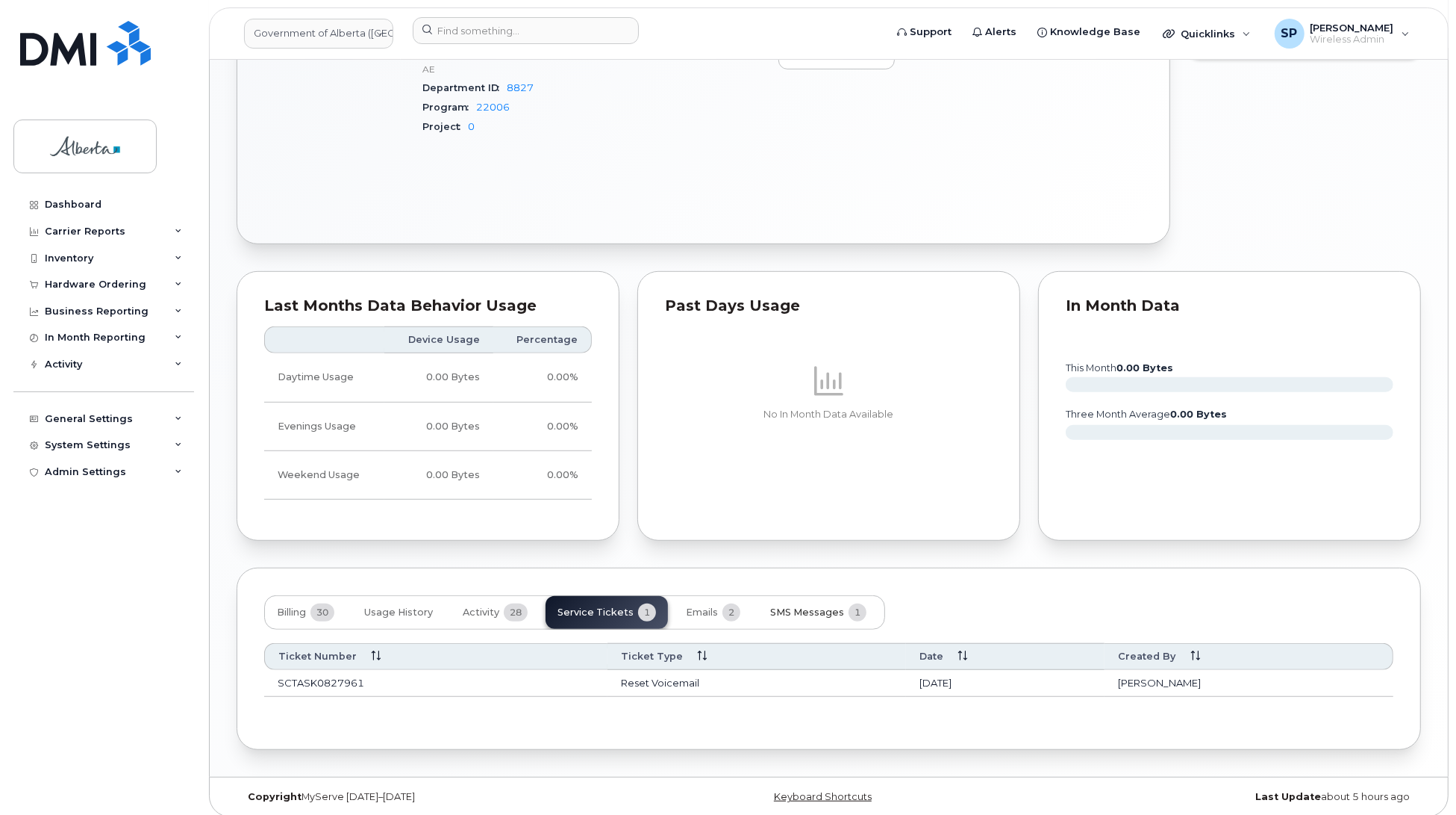
click at [789, 606] on span "SMS Messages" at bounding box center [807, 612] width 74 height 12
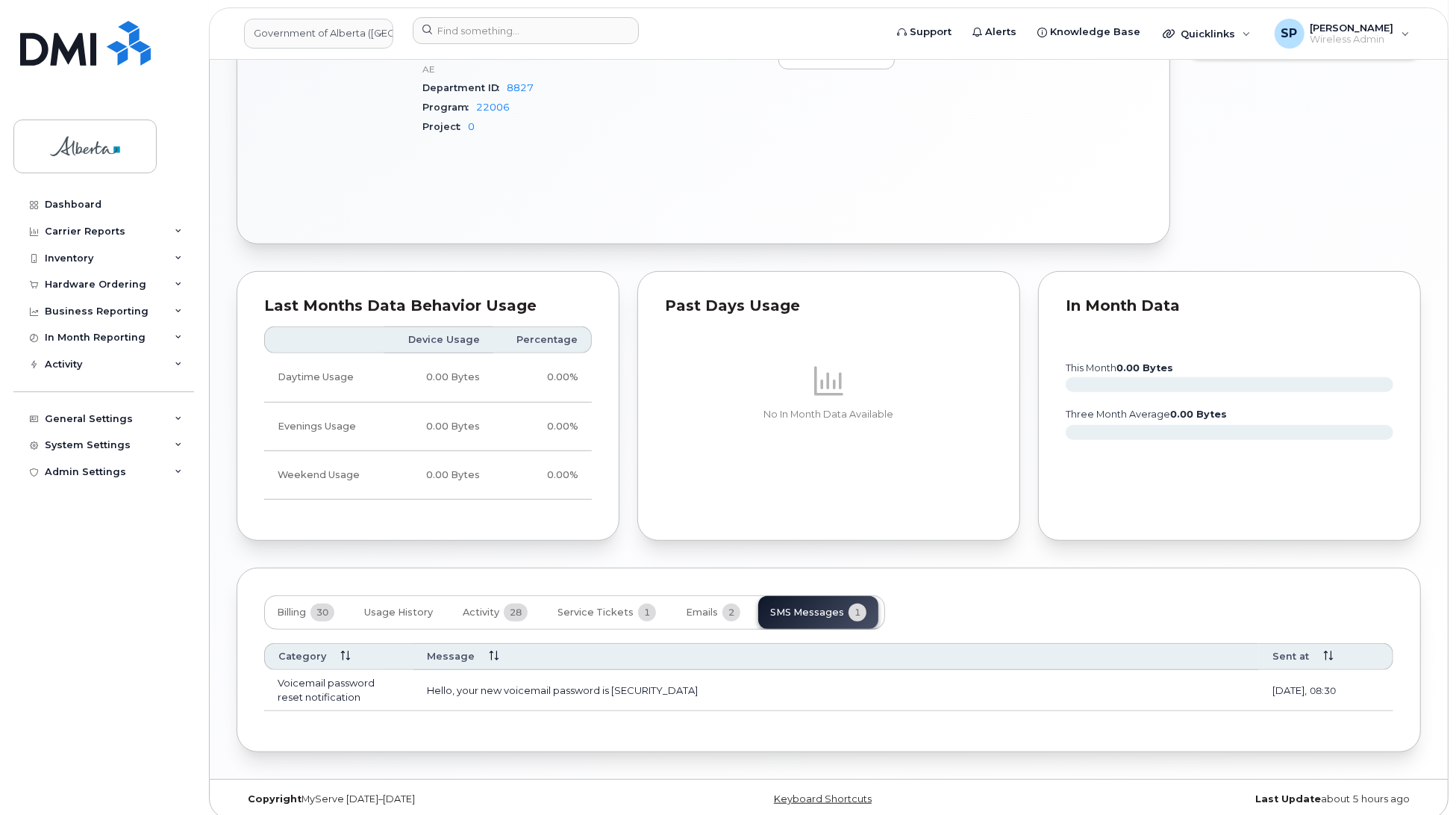
drag, startPoint x: 1379, startPoint y: 684, endPoint x: 1329, endPoint y: 684, distance: 50.0
click at [1329, 684] on td "Aug 11, 2025, 08:30" at bounding box center [1326, 689] width 134 height 40
click at [1282, 684] on span "Aug 11, 2025," at bounding box center [1289, 689] width 35 height 12
click at [513, 24] on input at bounding box center [525, 30] width 226 height 27
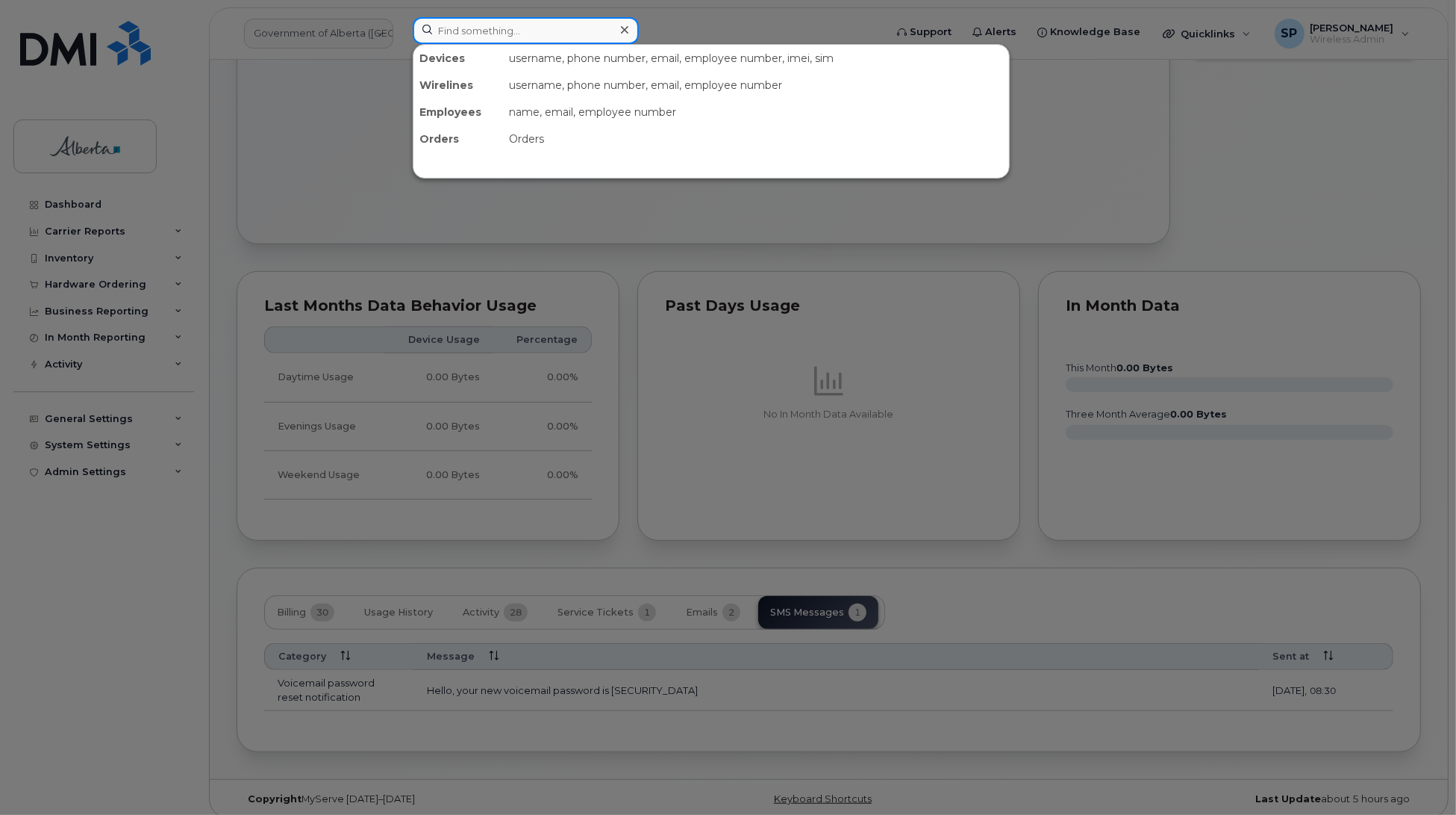
paste input "780-975-5197"
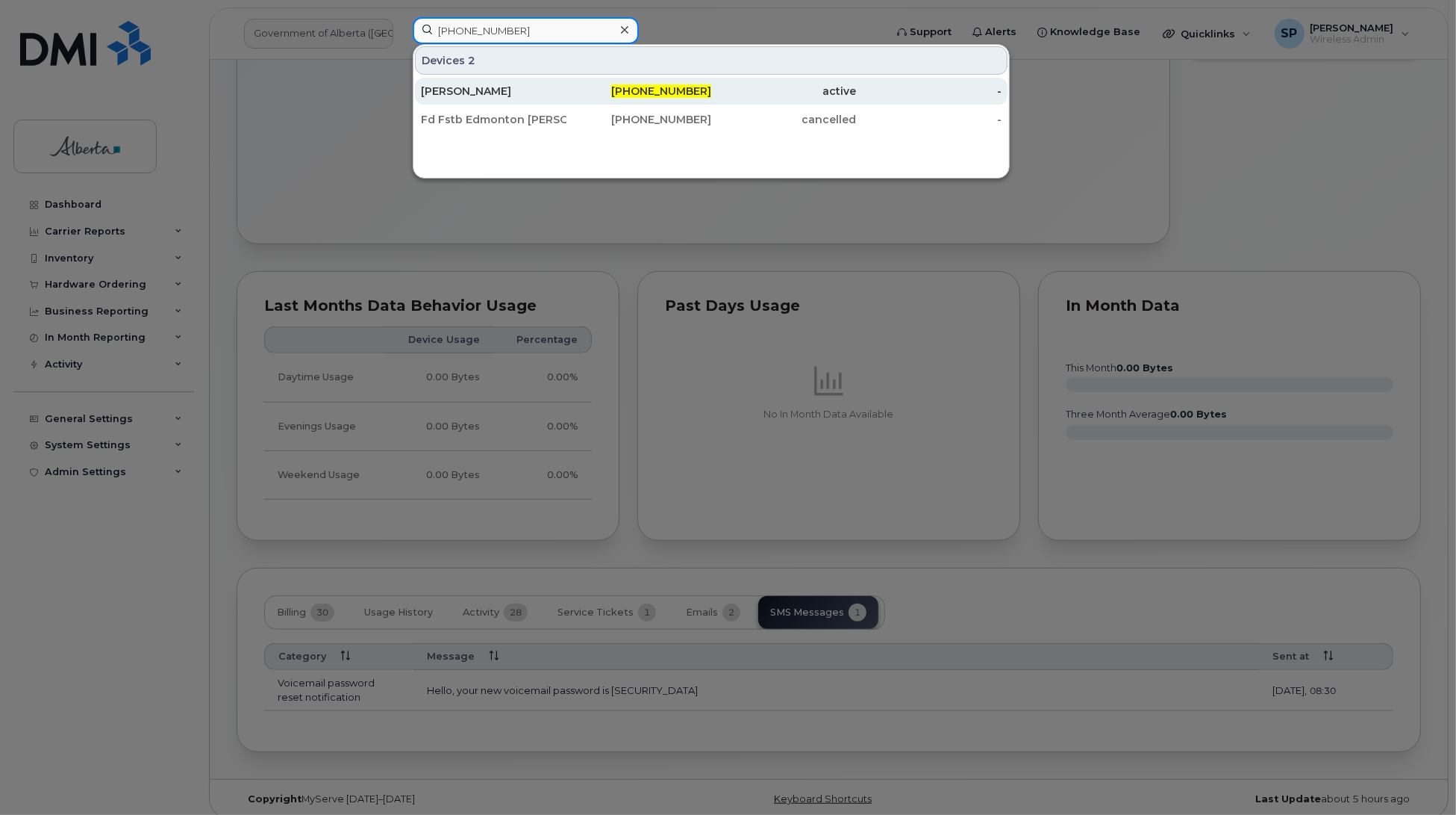
type input "780-975-5197"
click at [543, 91] on div "[PERSON_NAME]" at bounding box center [493, 91] width 146 height 15
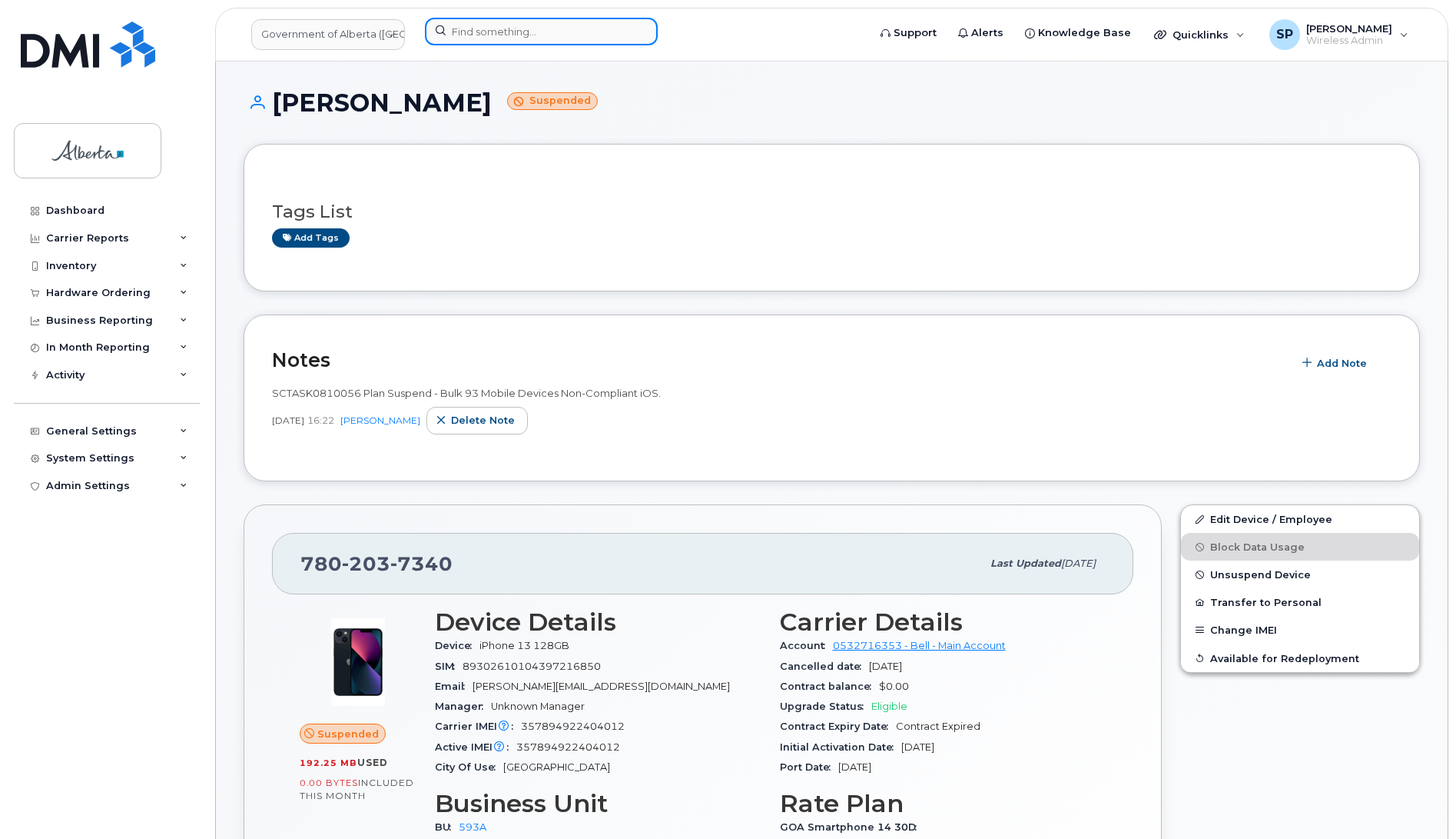
click at [481, 31] on input at bounding box center [541, 31] width 233 height 27
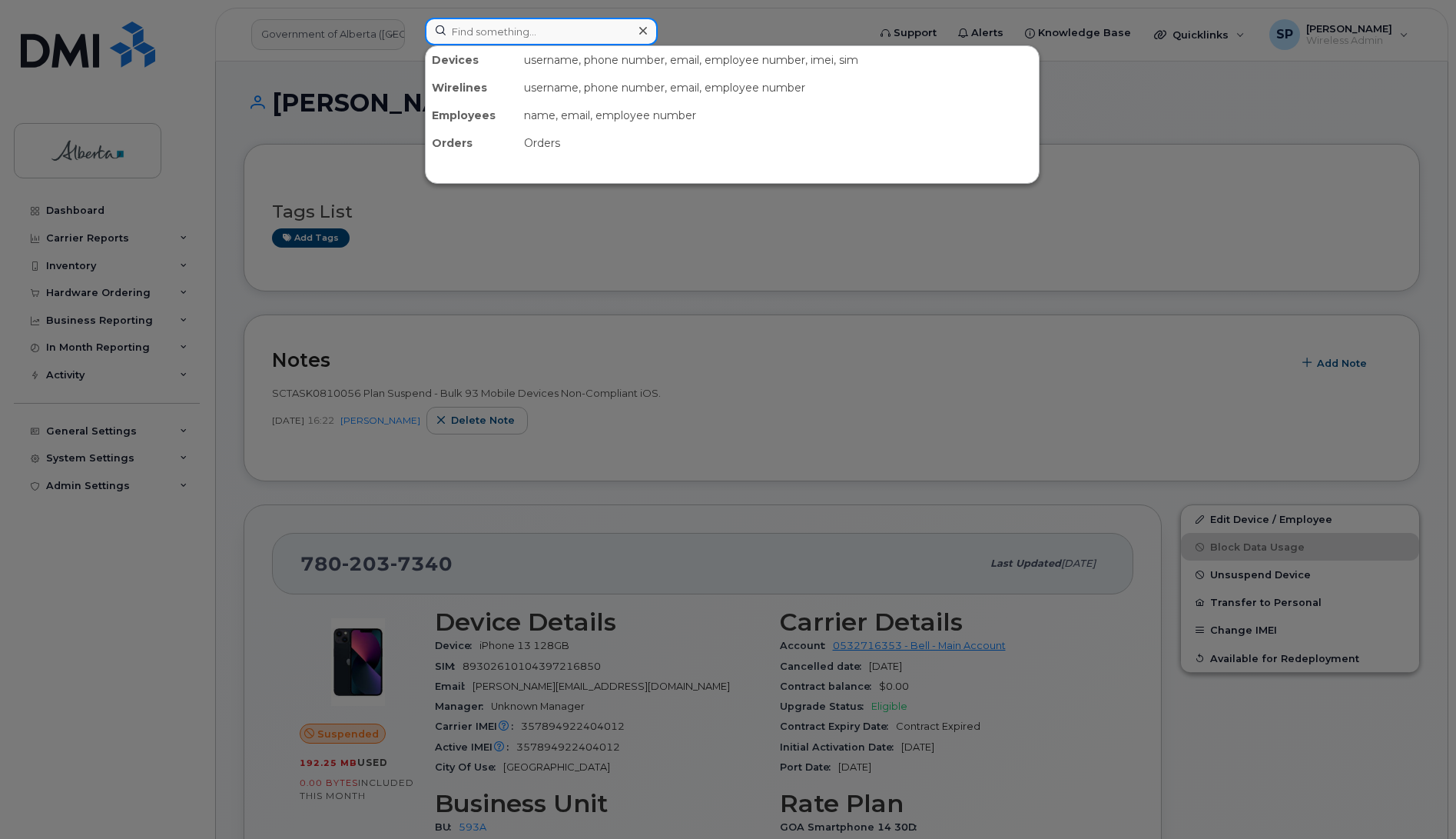
paste input "7807198433"
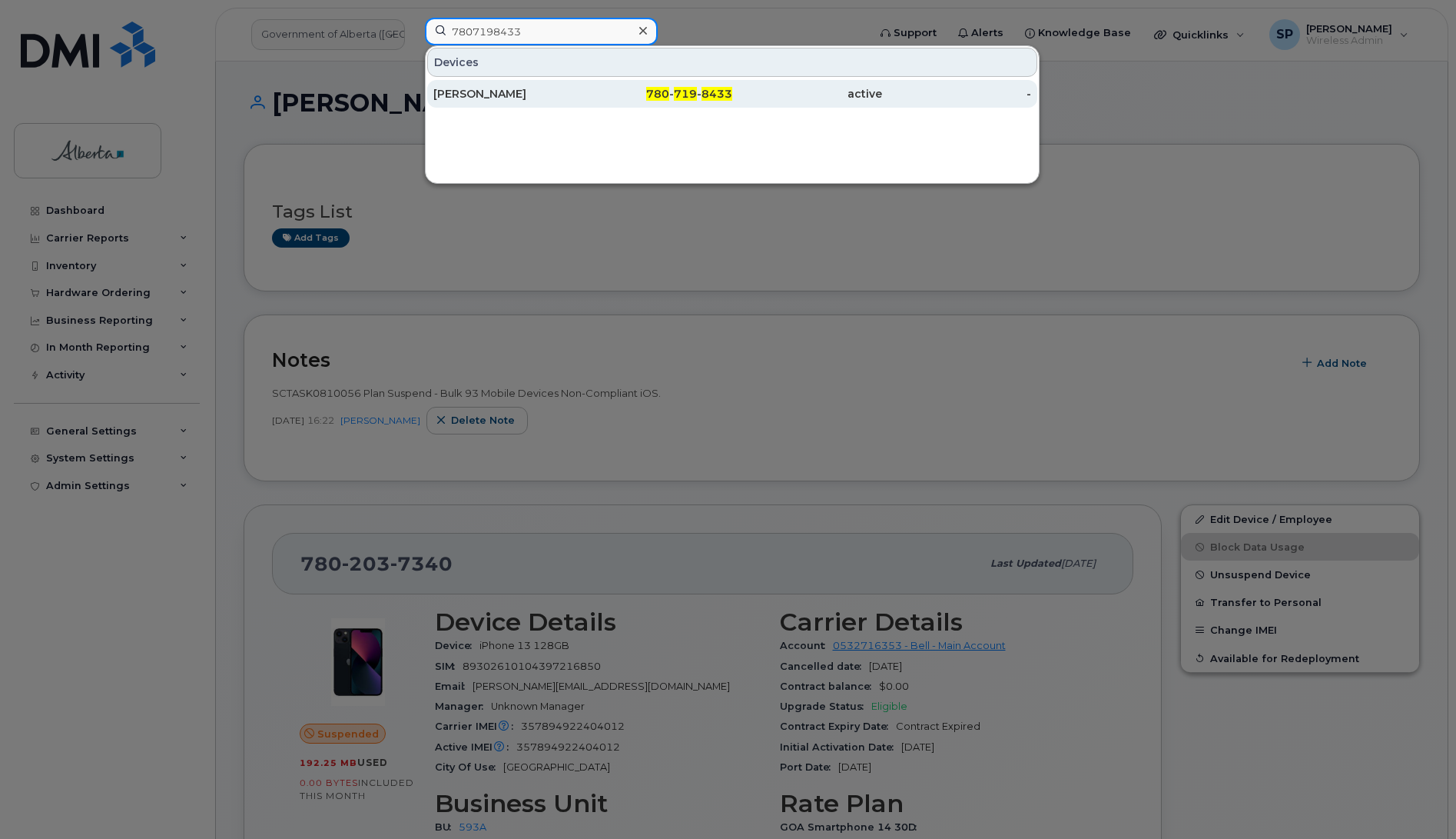
type input "7807198433"
click at [470, 100] on div "[PERSON_NAME]" at bounding box center [508, 93] width 150 height 16
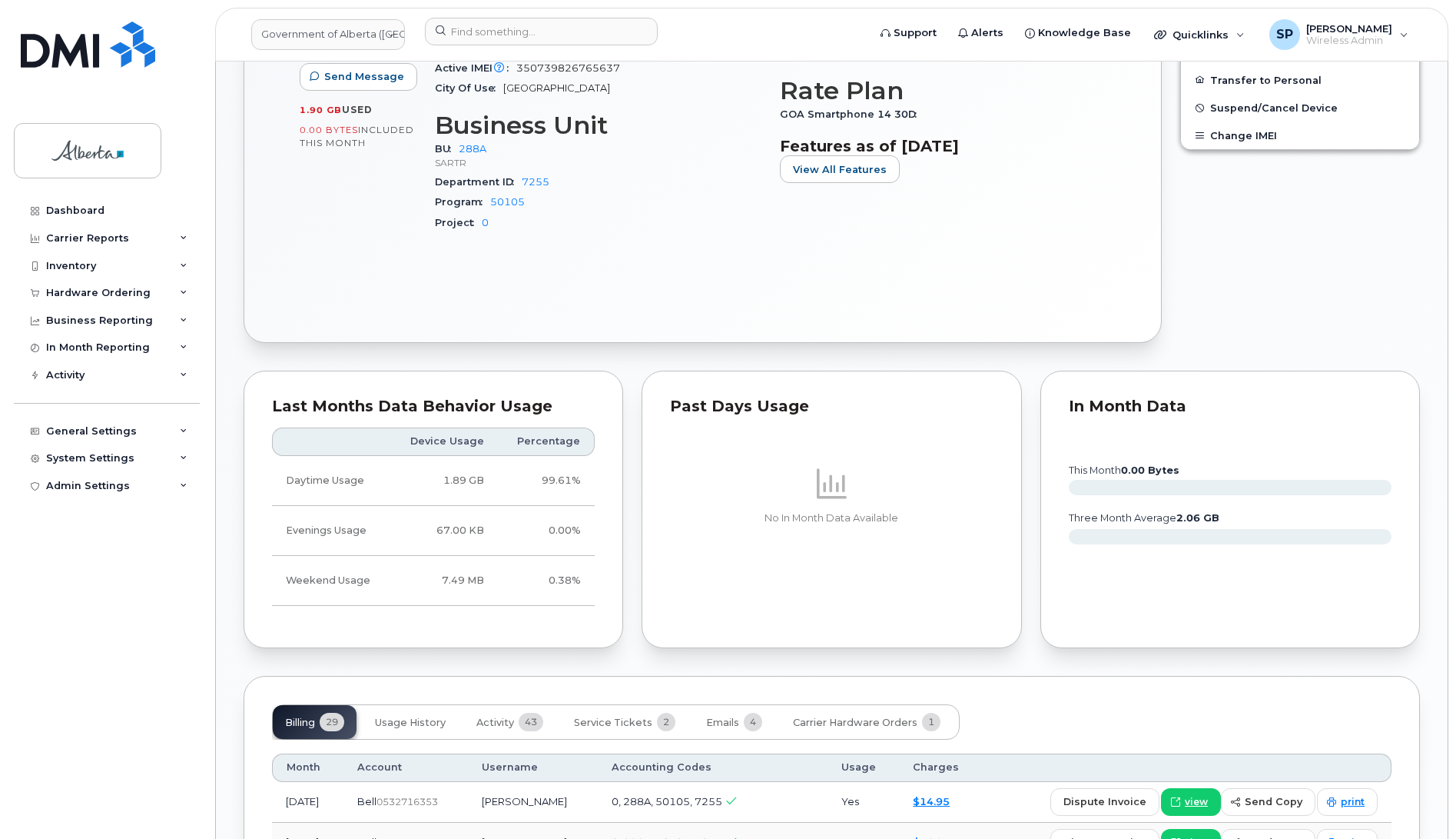
scroll to position [847, 0]
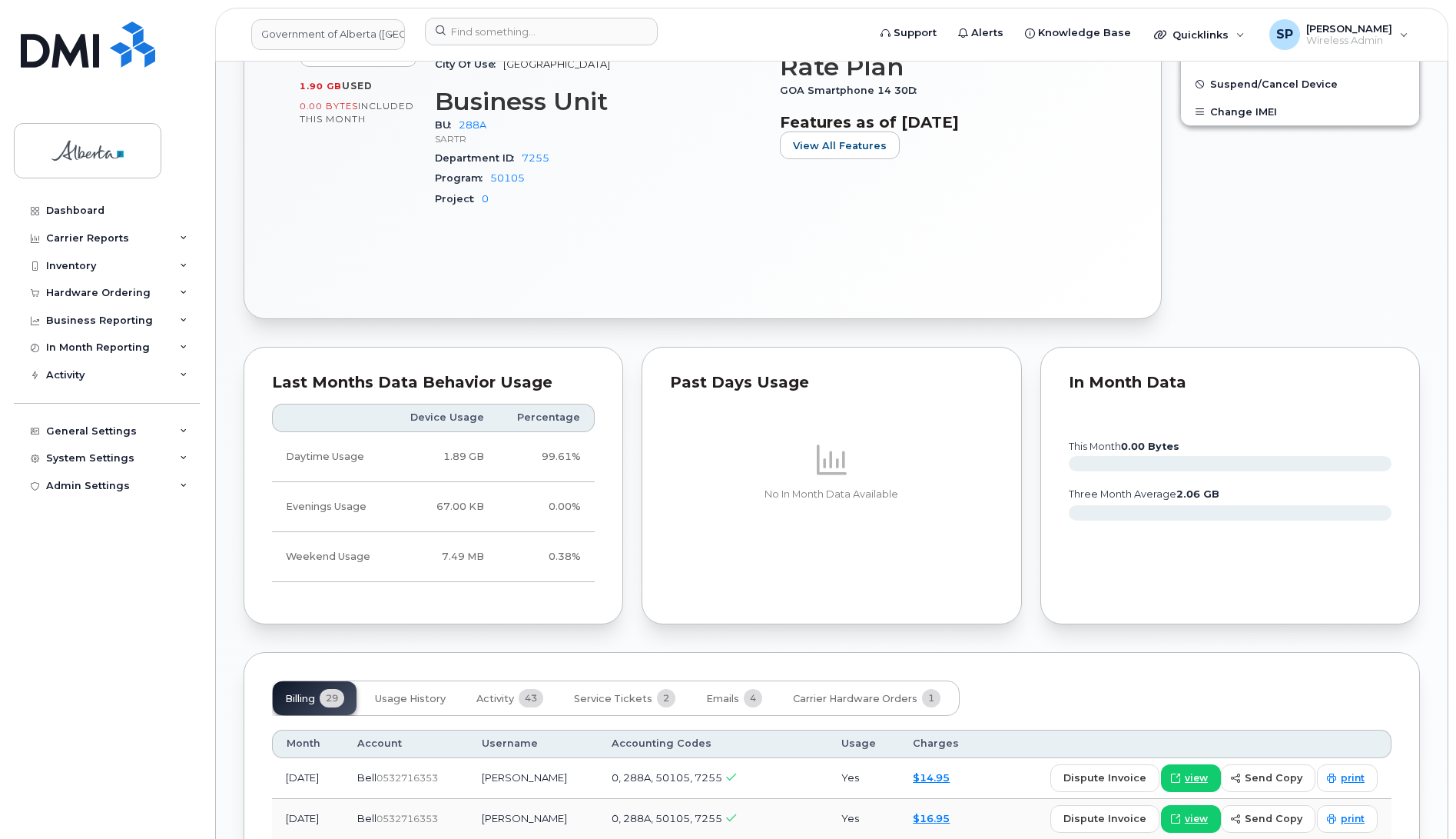
drag, startPoint x: 1454, startPoint y: 481, endPoint x: 1449, endPoint y: 401, distance: 80.2
click at [1447, 401] on body "Government of [GEOGRAPHIC_DATA] (GOA) Support Alerts Knowledge Base Quicklinks …" at bounding box center [728, 588] width 1456 height 2870
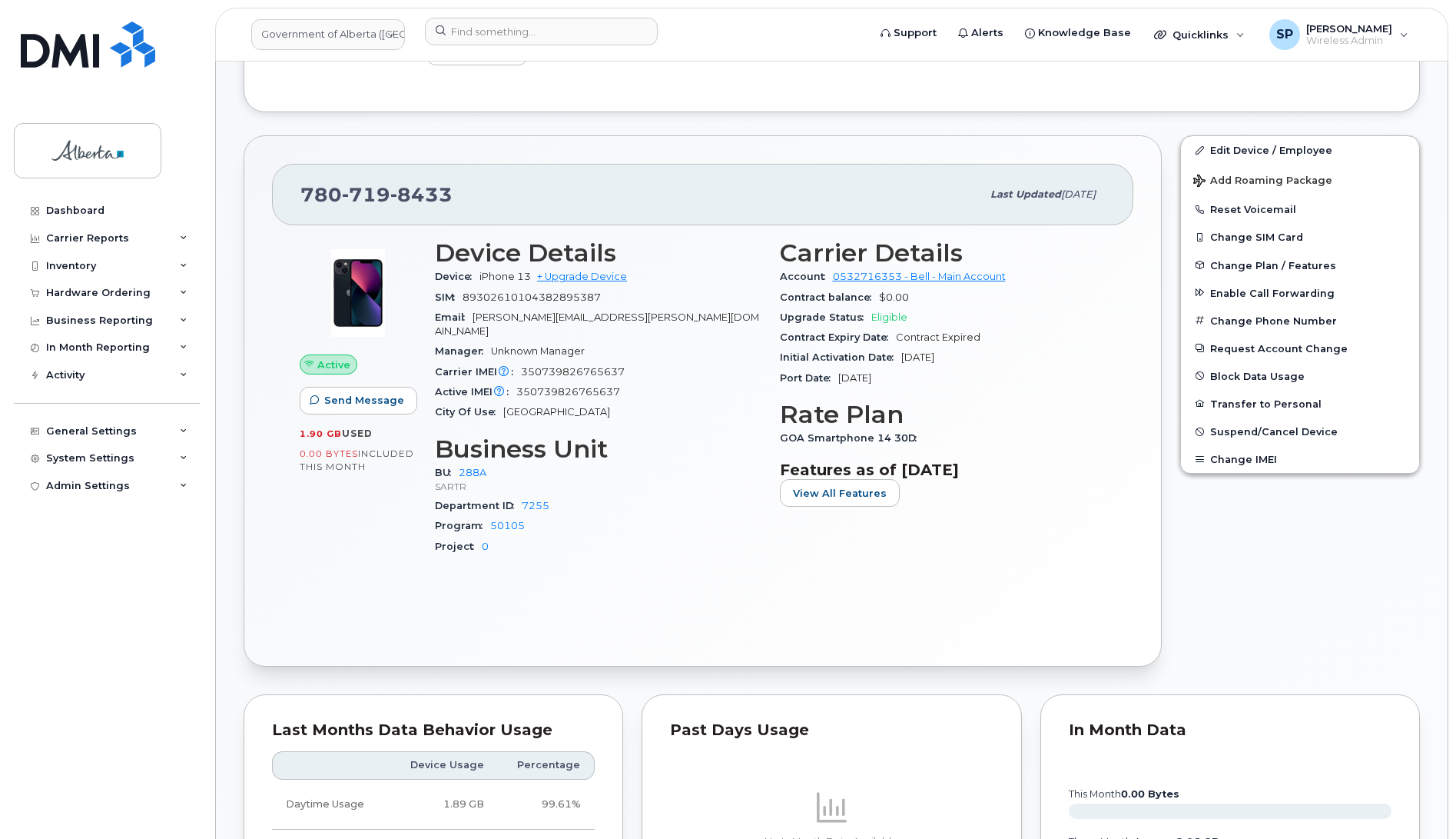
scroll to position [482, 0]
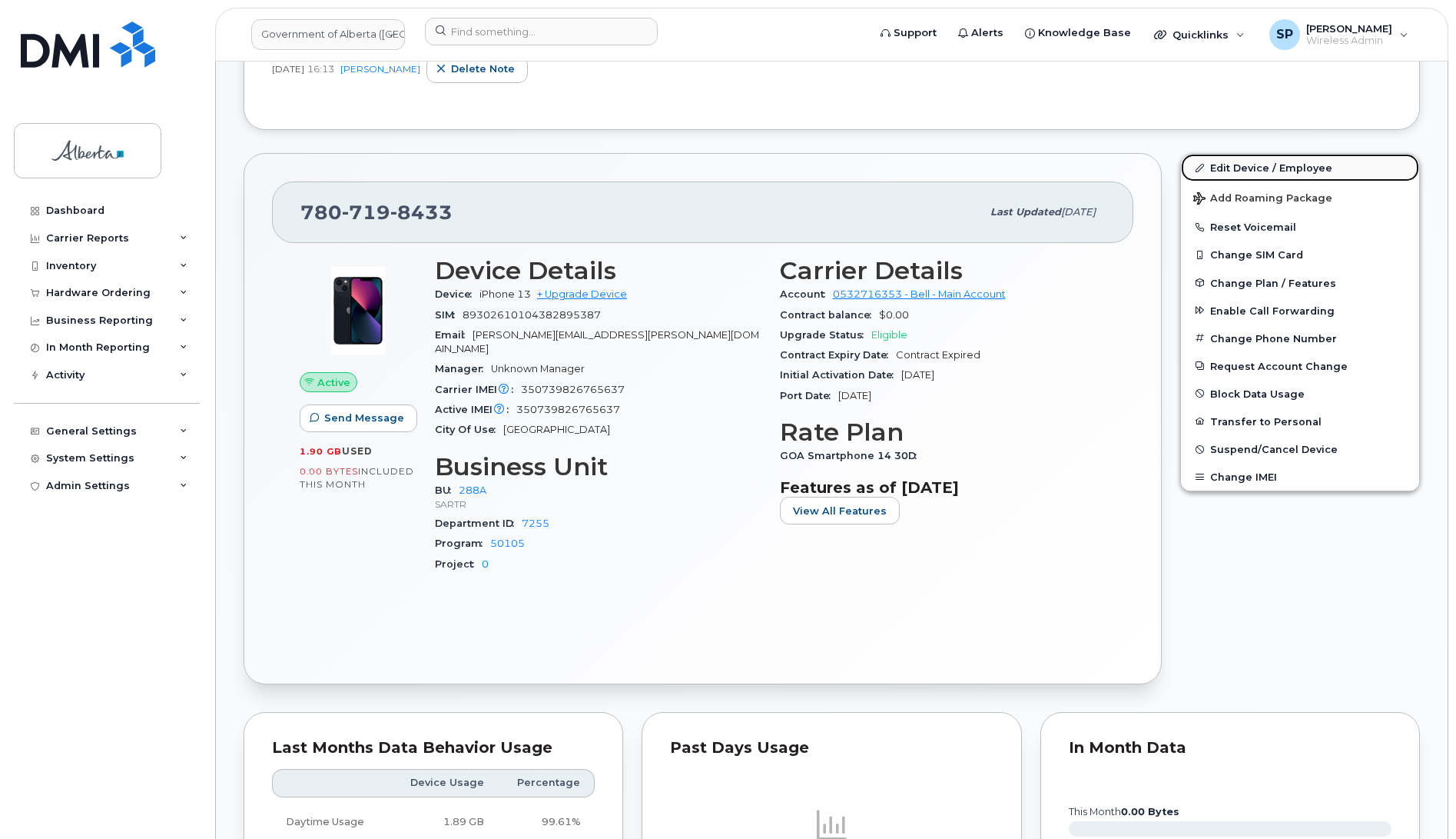
click at [1236, 160] on link "Edit Device / Employee" at bounding box center [1300, 167] width 238 height 27
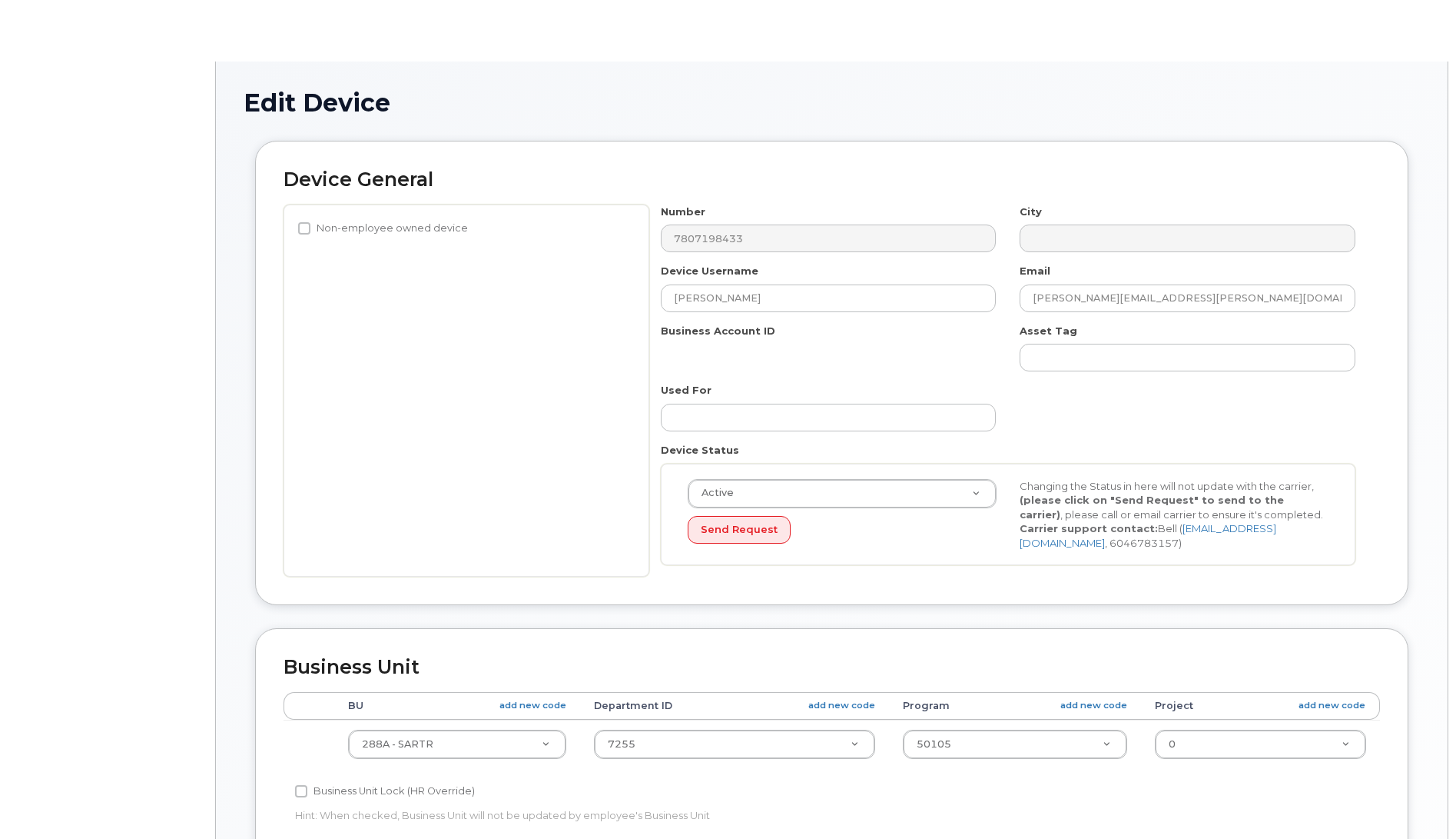
select select "4120332"
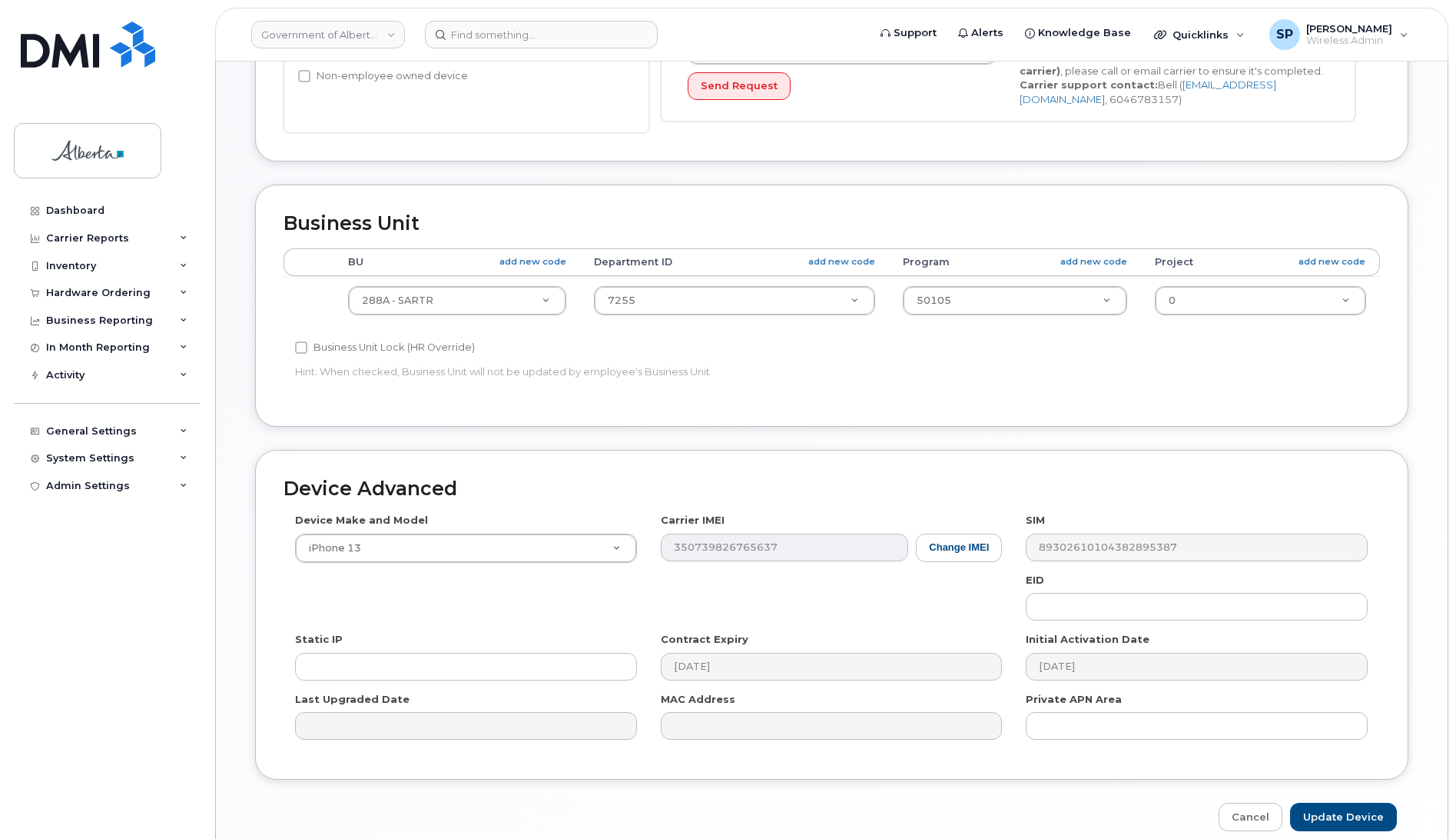
scroll to position [515, 0]
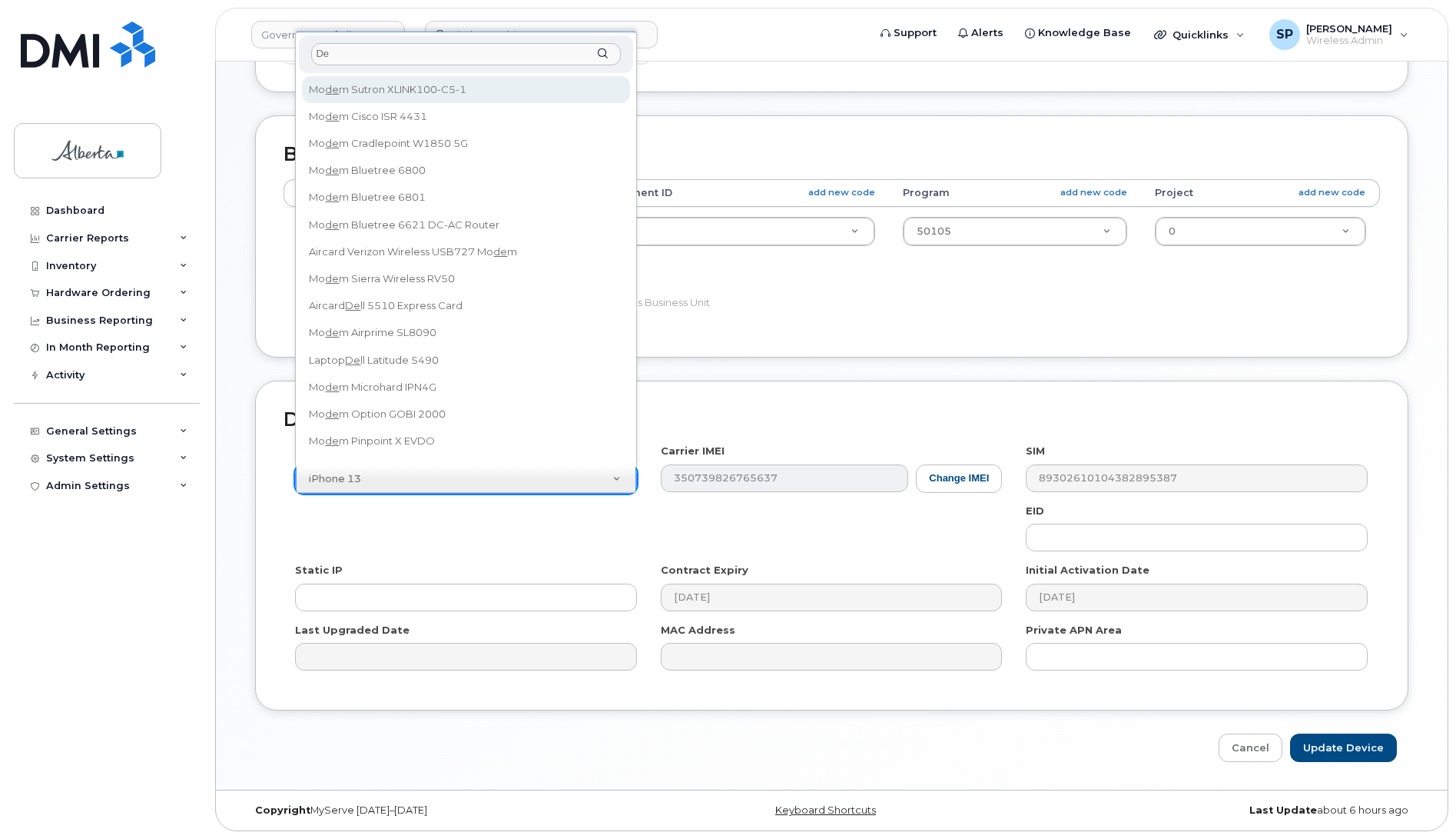
type input "D"
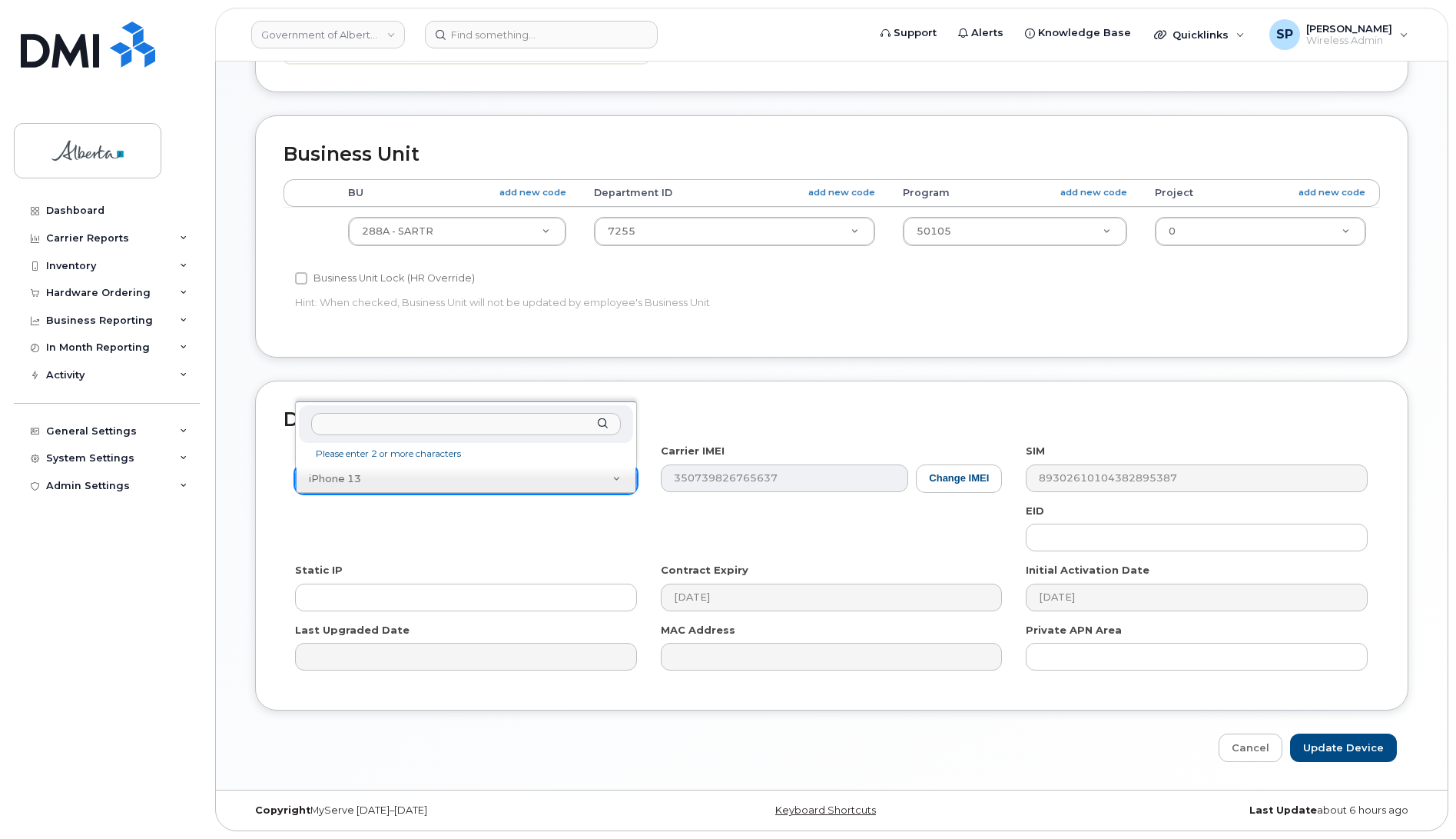
click at [466, 414] on input "text" at bounding box center [466, 424] width 309 height 22
paste input "pb14250"
drag, startPoint x: 331, startPoint y: 420, endPoint x: 274, endPoint y: 420, distance: 57.0
click at [274, 420] on body "Government of Alberta (GOA) Support Alerts Knowledge Base Quicklinks Suspend / …" at bounding box center [728, 163] width 1456 height 1352
click at [374, 425] on input "14250" at bounding box center [466, 424] width 309 height 22
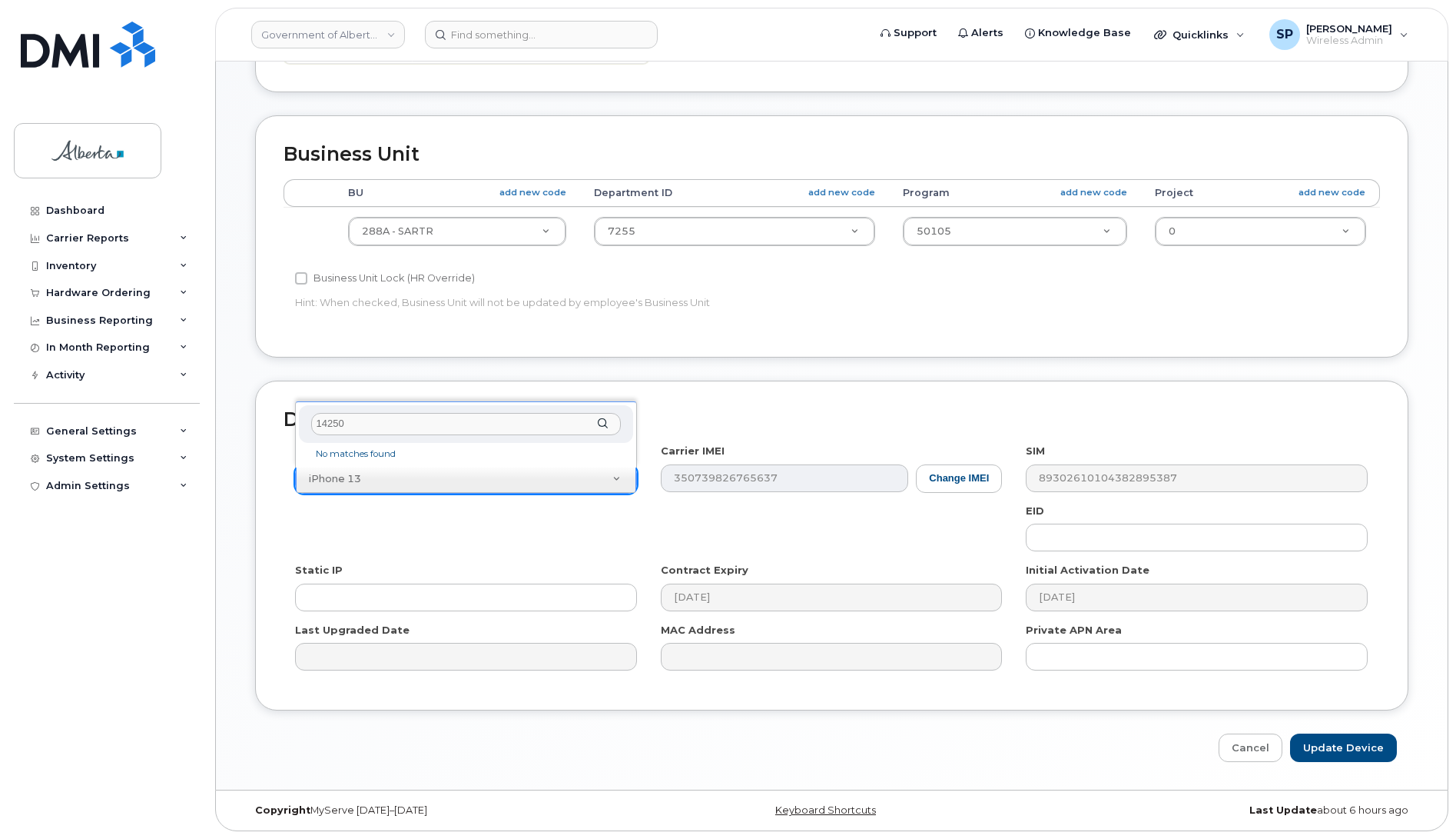
type input "14250"
click at [430, 450] on li "No matches found" at bounding box center [466, 454] width 327 height 16
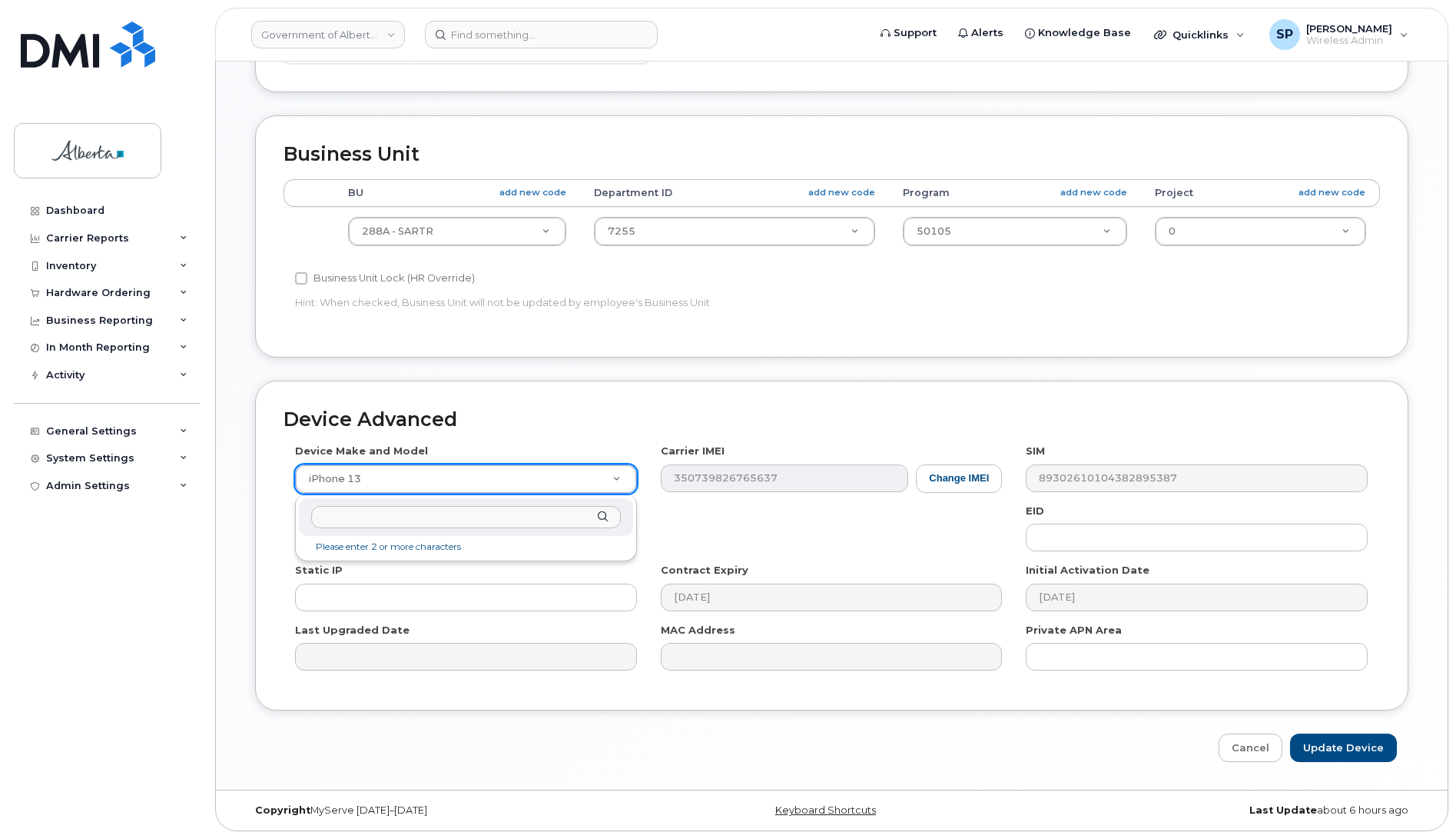
drag, startPoint x: 392, startPoint y: 483, endPoint x: 251, endPoint y: 484, distance: 141.0
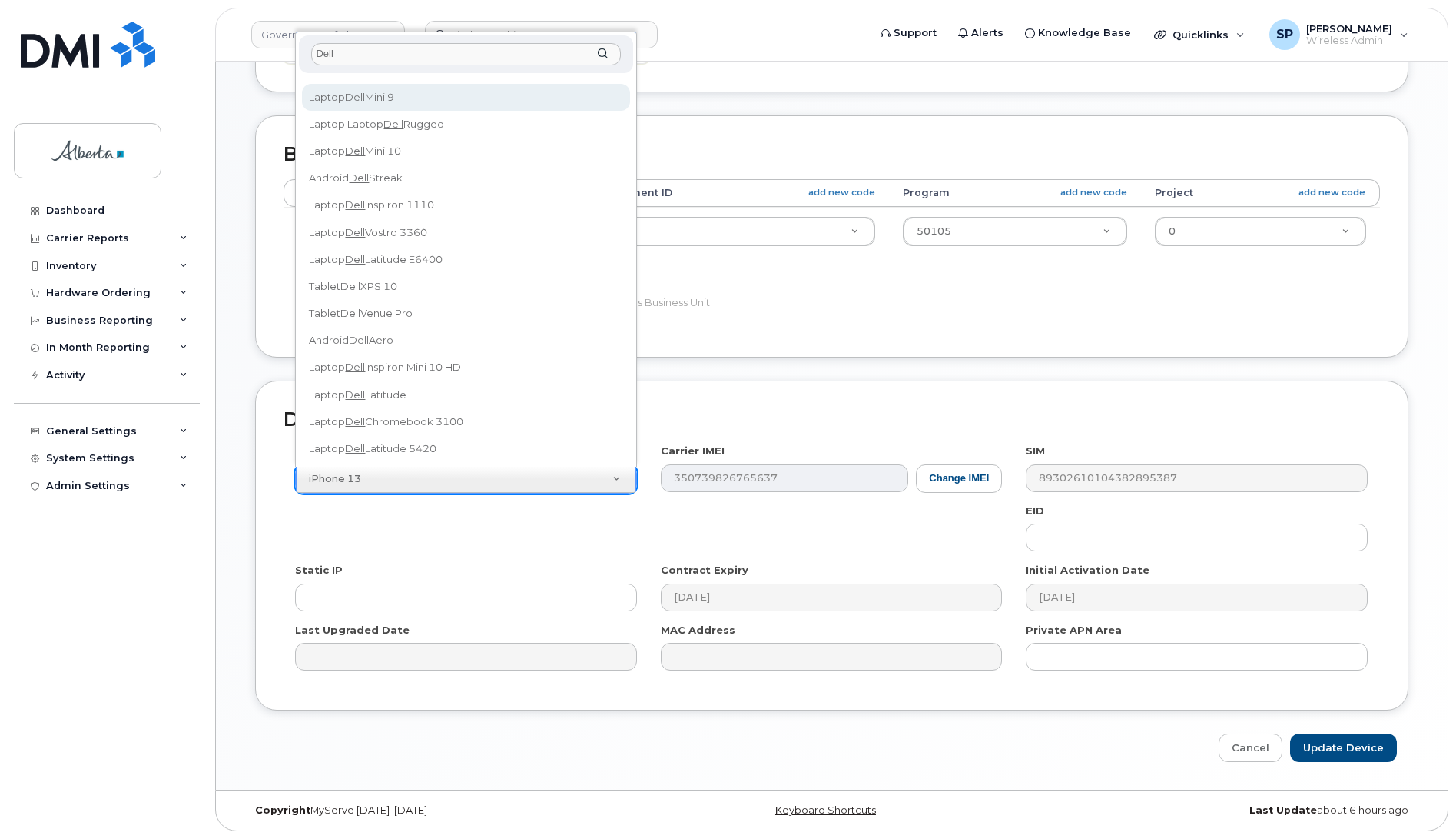
scroll to position [260, 0]
type input "Dell"
